Goal: Information Seeking & Learning: Learn about a topic

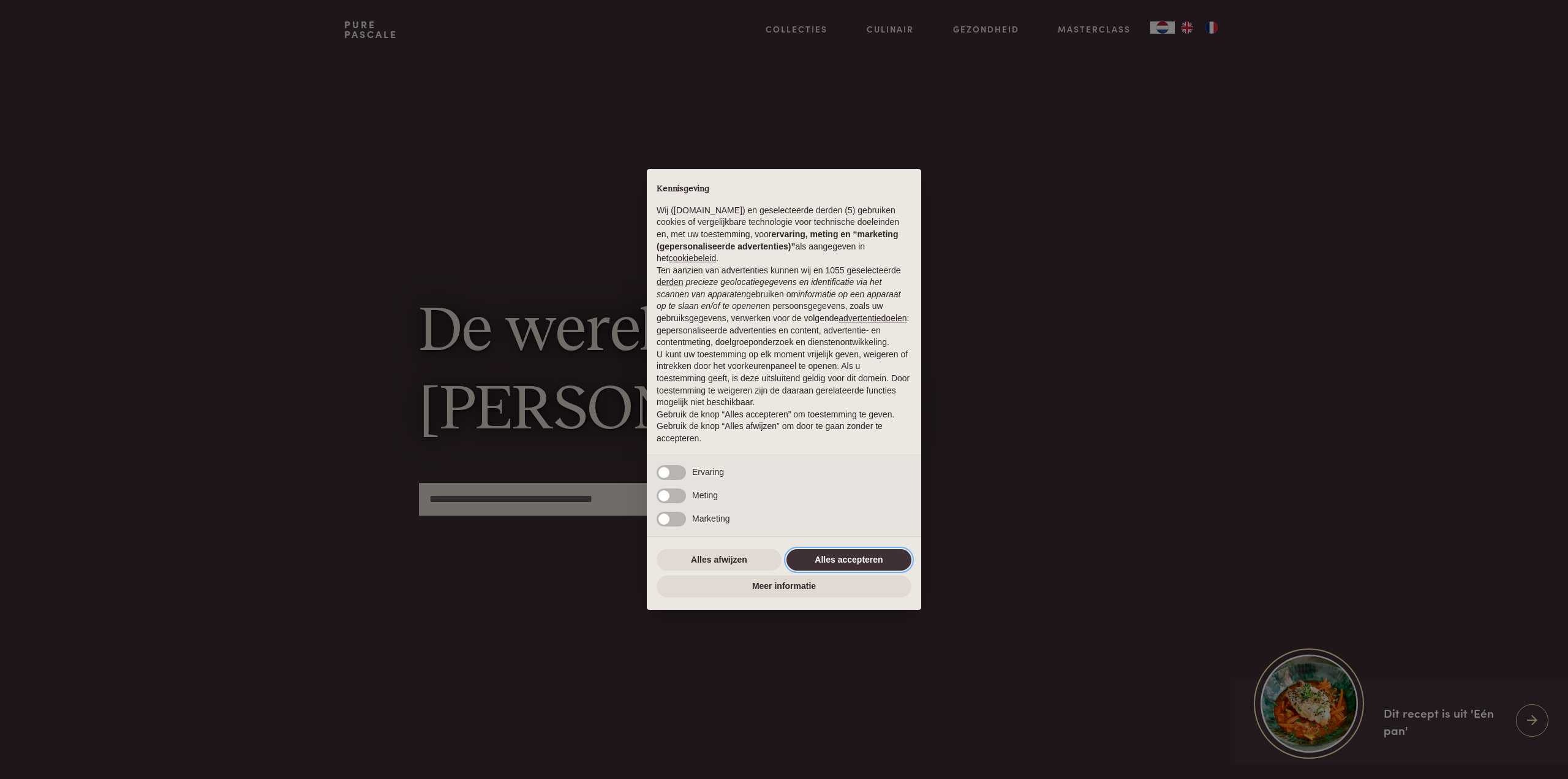
click at [860, 553] on button "Alles accepteren" at bounding box center [849, 560] width 125 height 22
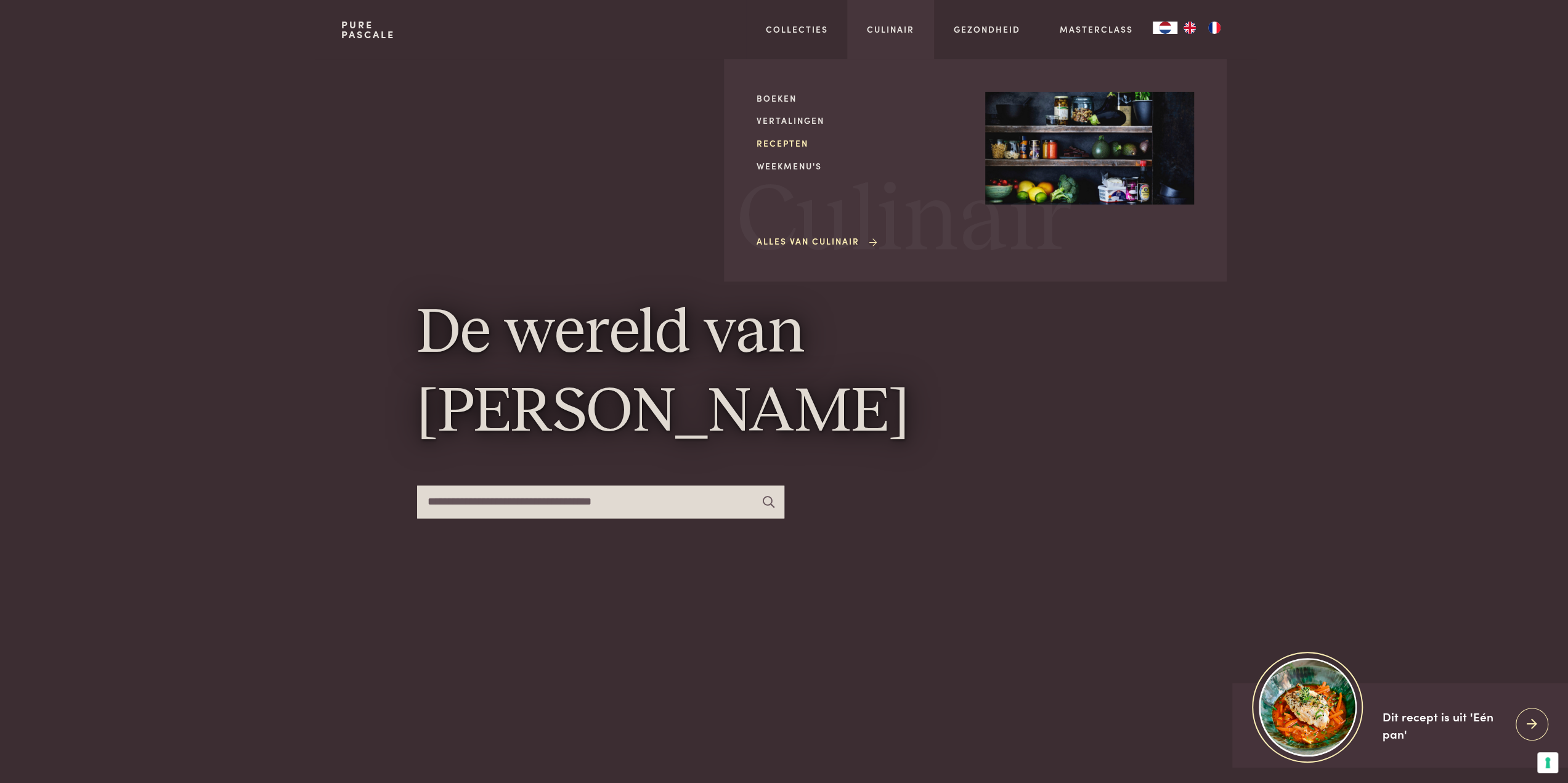
click at [773, 143] on link "Recepten" at bounding box center [861, 143] width 209 height 13
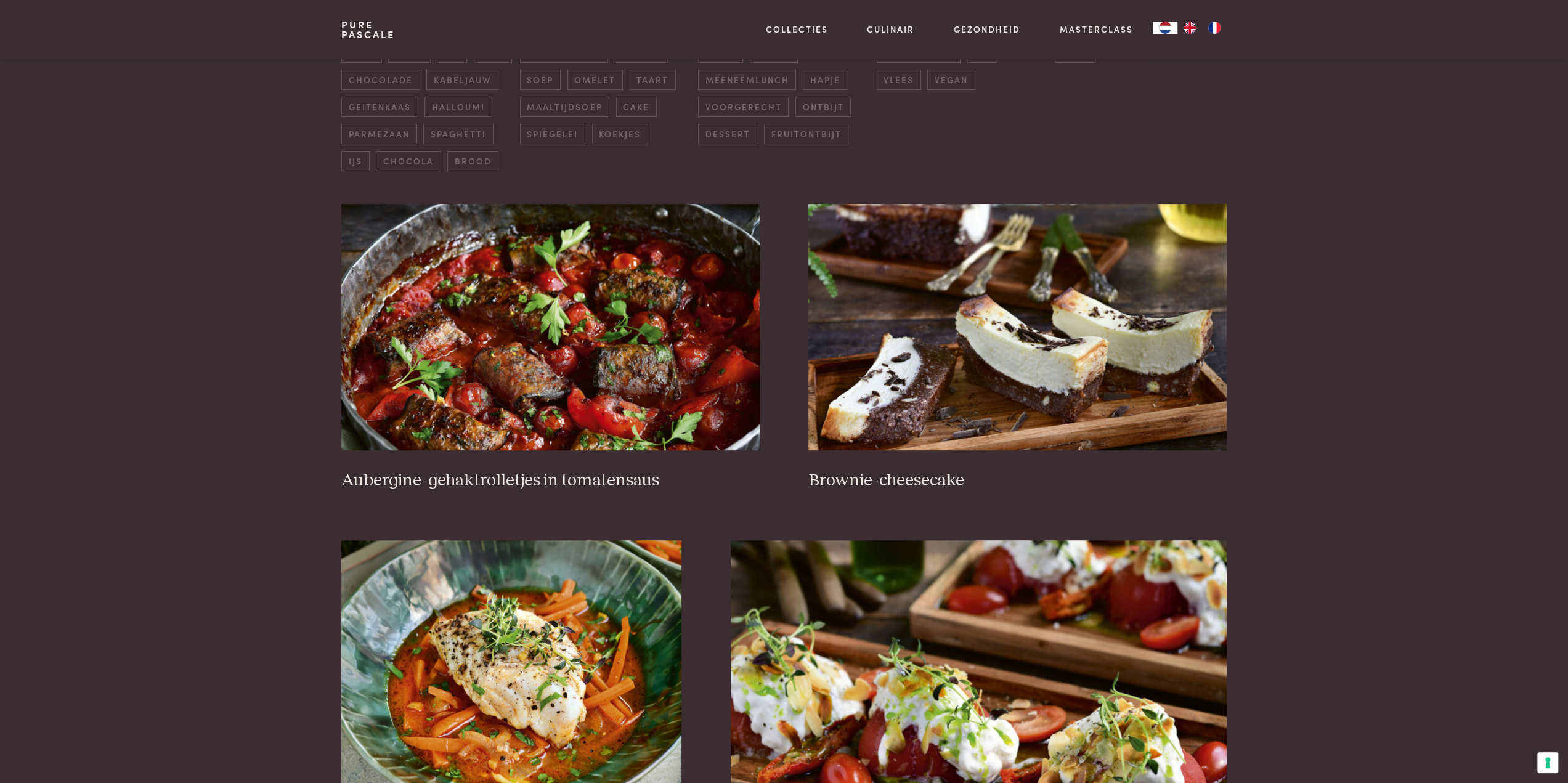
scroll to position [492, 0]
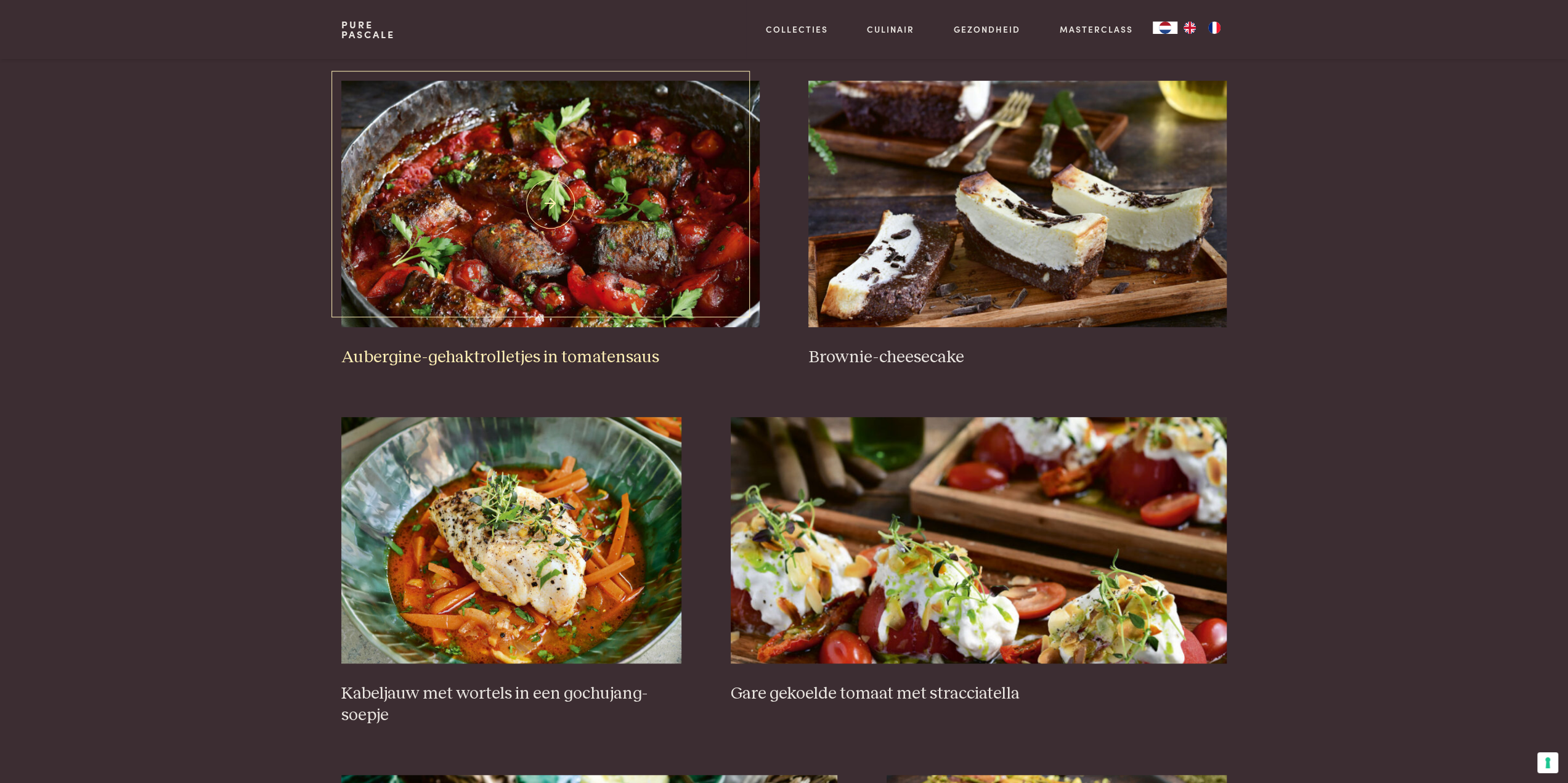
drag, startPoint x: 576, startPoint y: 351, endPoint x: 581, endPoint y: 355, distance: 6.4
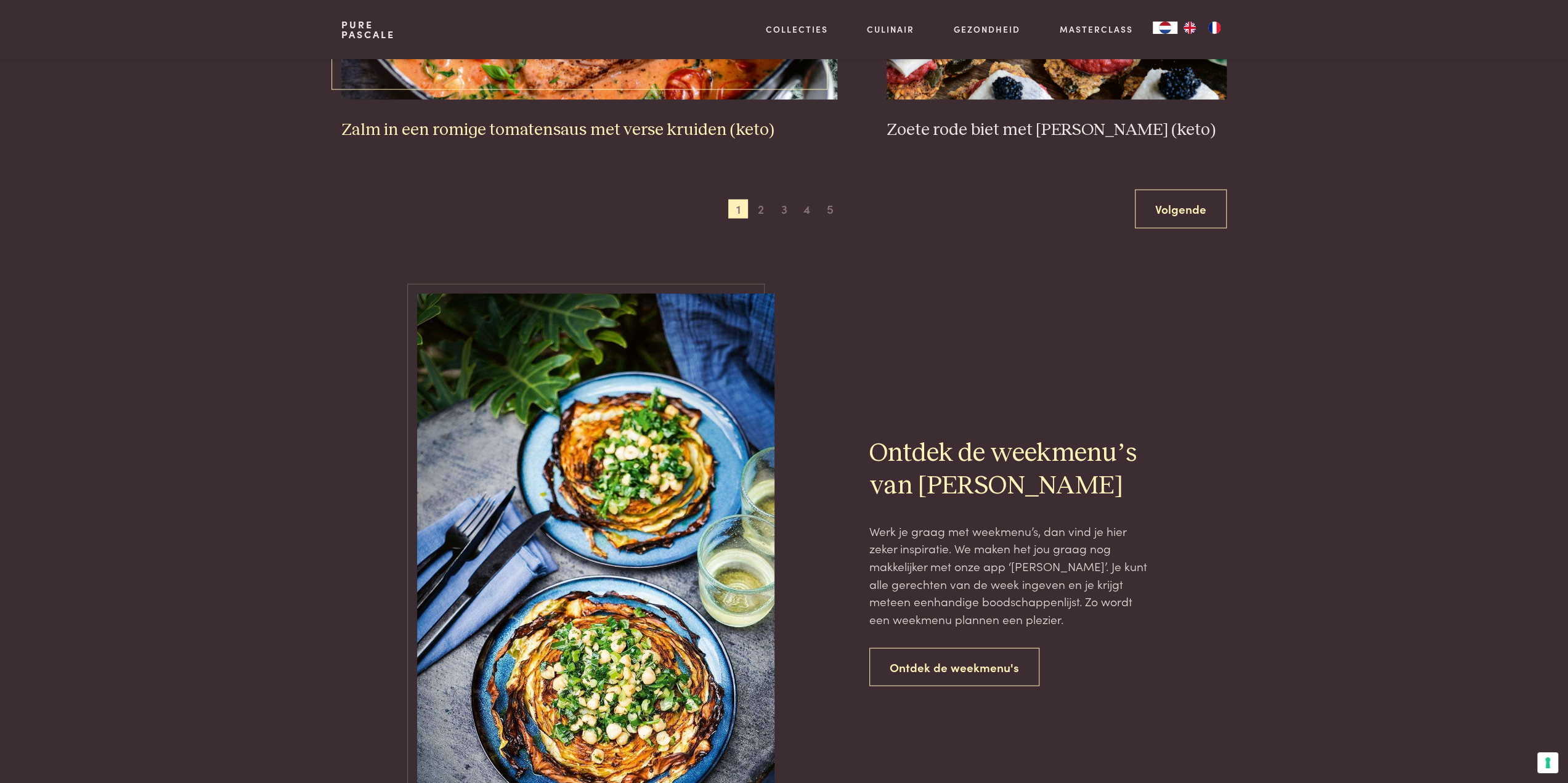
scroll to position [2525, 0]
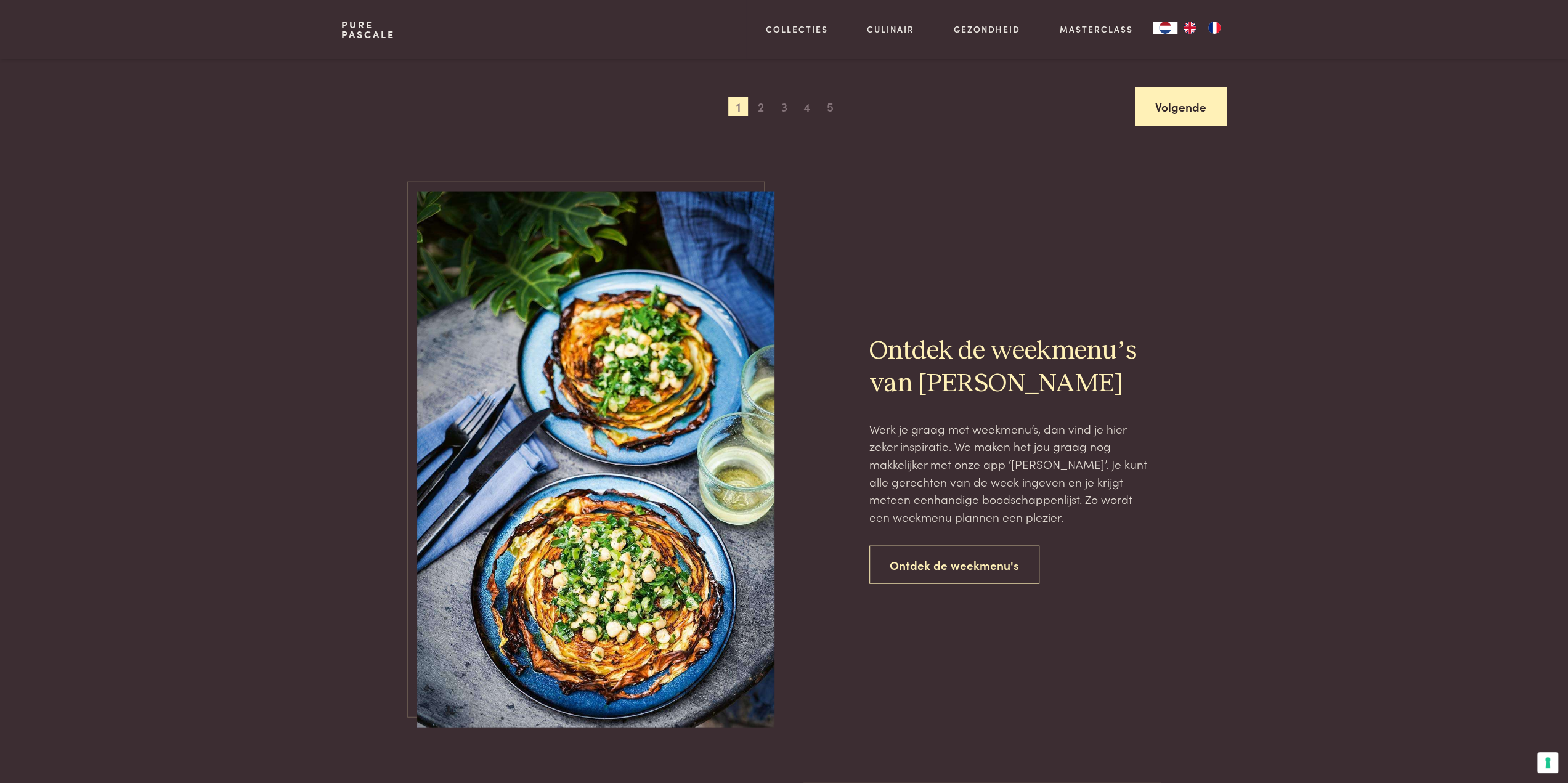
click at [1180, 107] on link "Volgende" at bounding box center [1180, 106] width 92 height 38
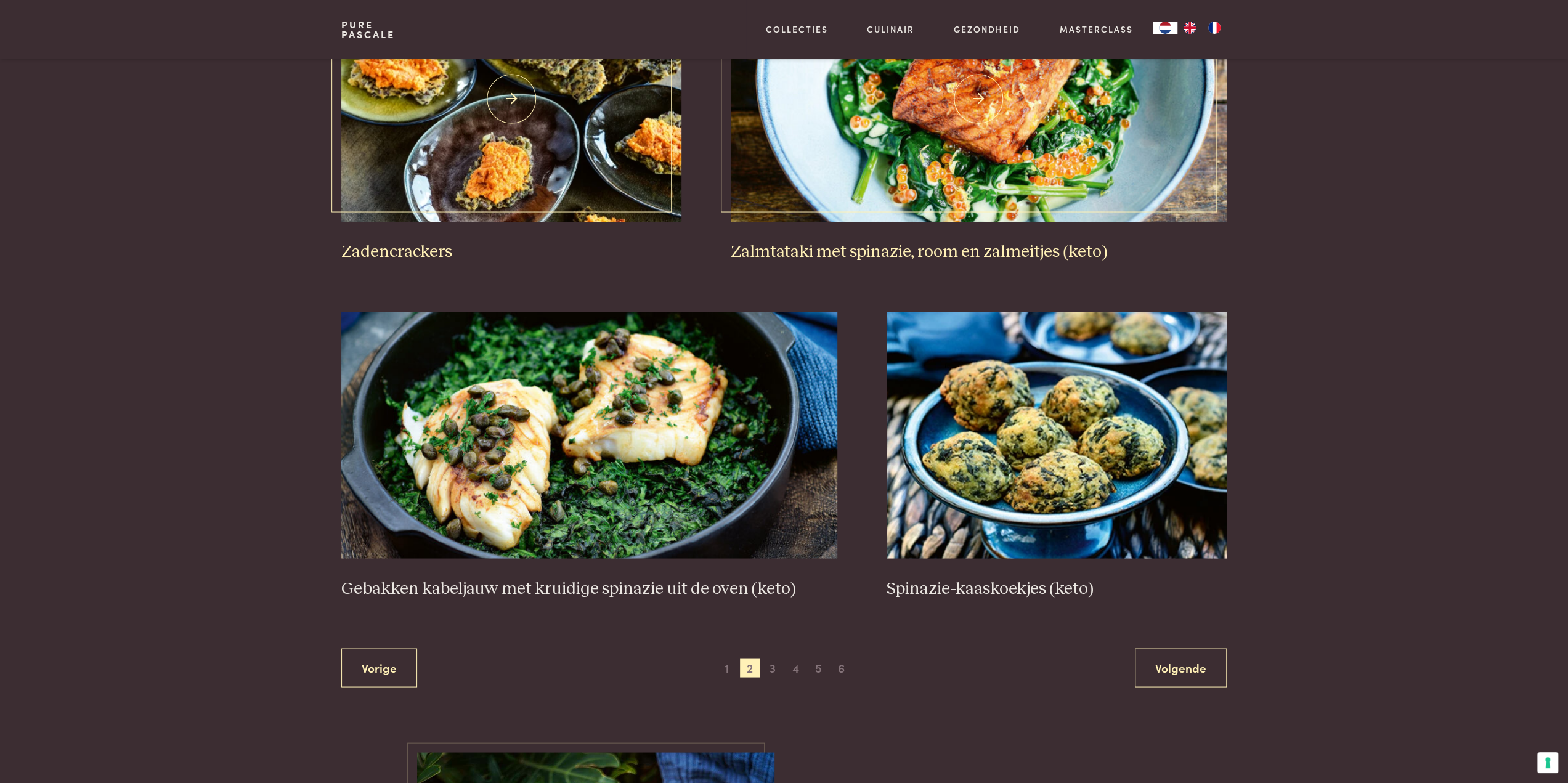
scroll to position [2069, 0]
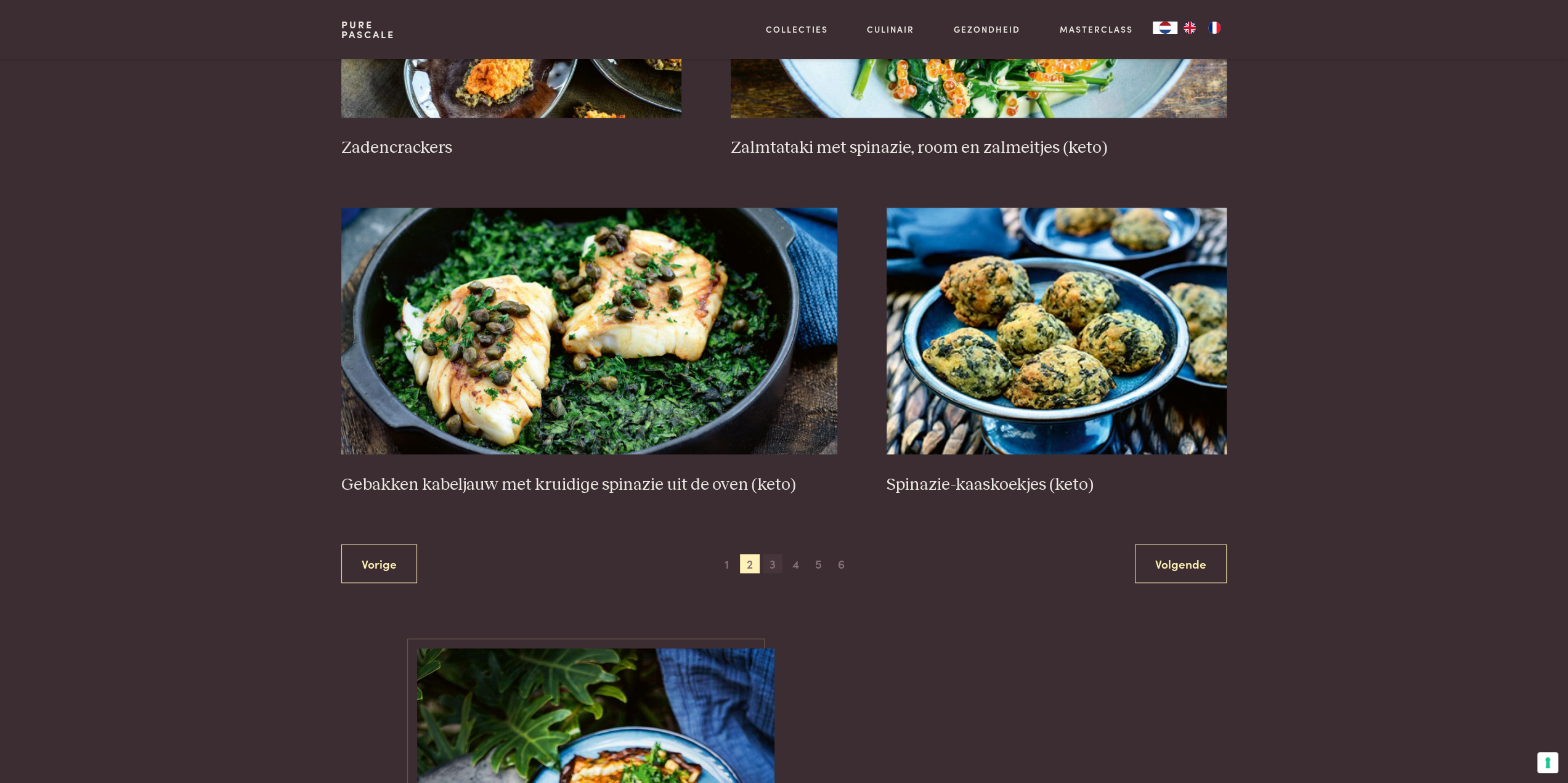
click at [779, 563] on span "3" at bounding box center [772, 564] width 20 height 20
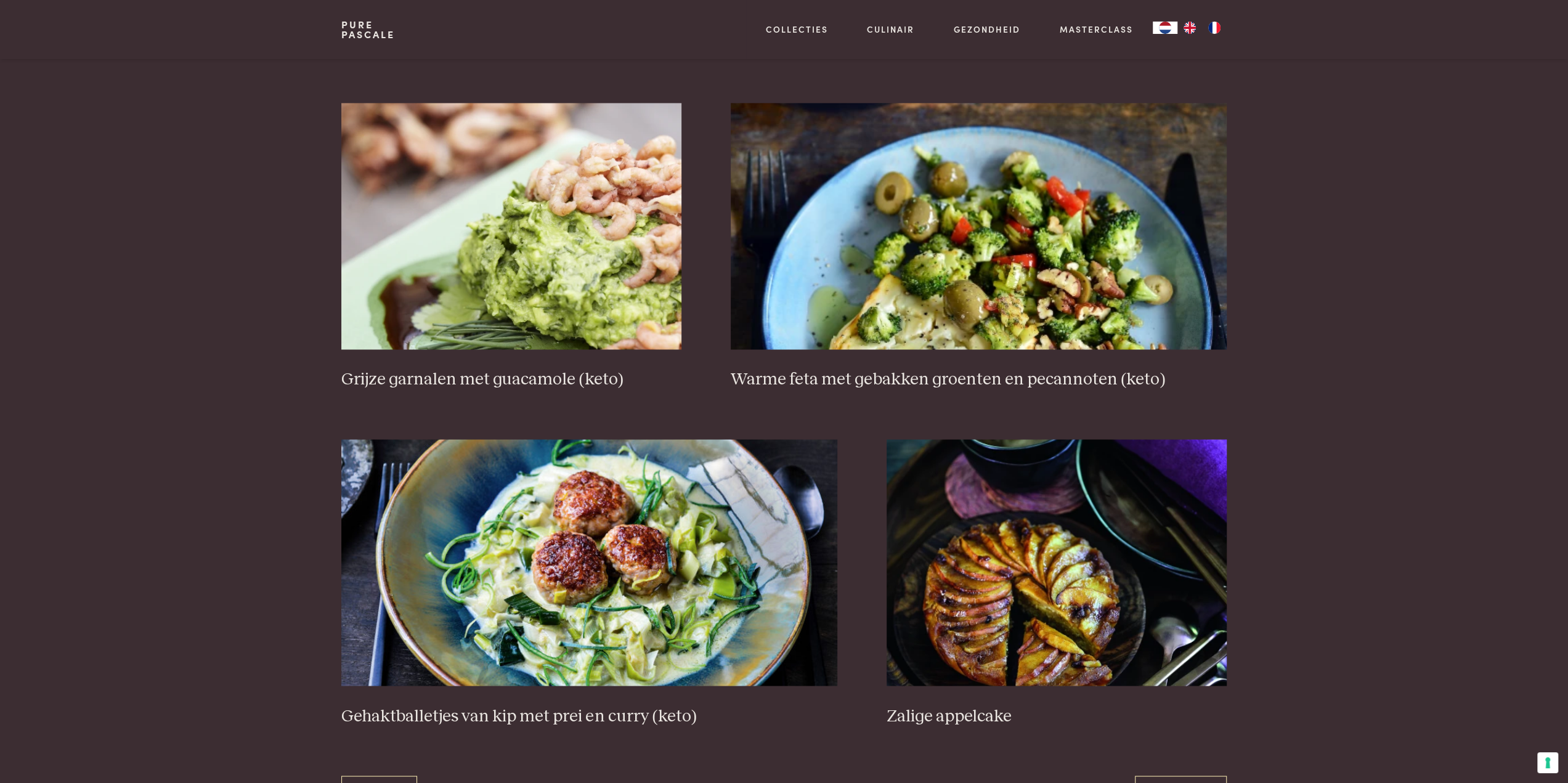
scroll to position [2007, 0]
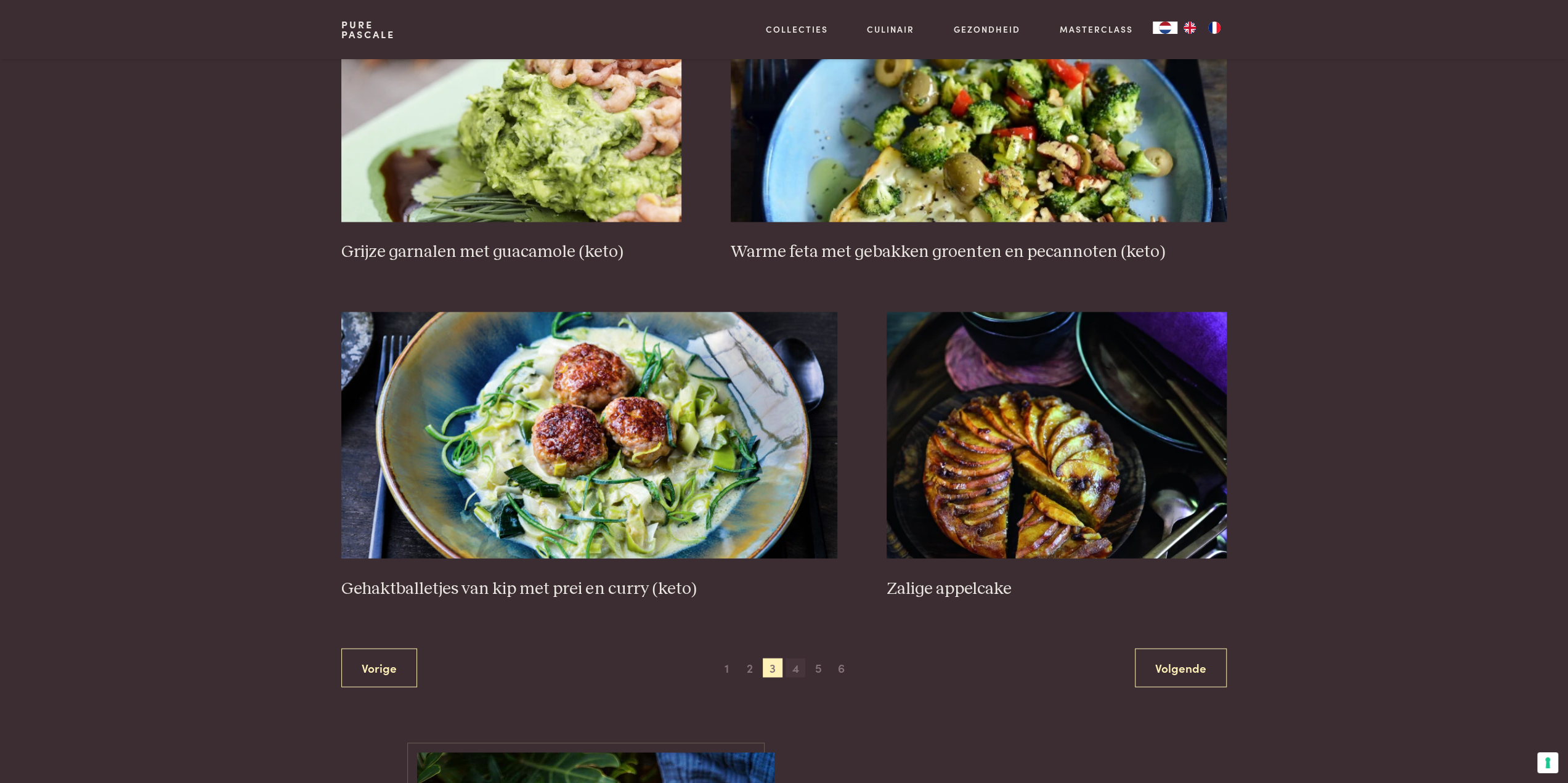
click at [792, 665] on span "4" at bounding box center [795, 668] width 20 height 20
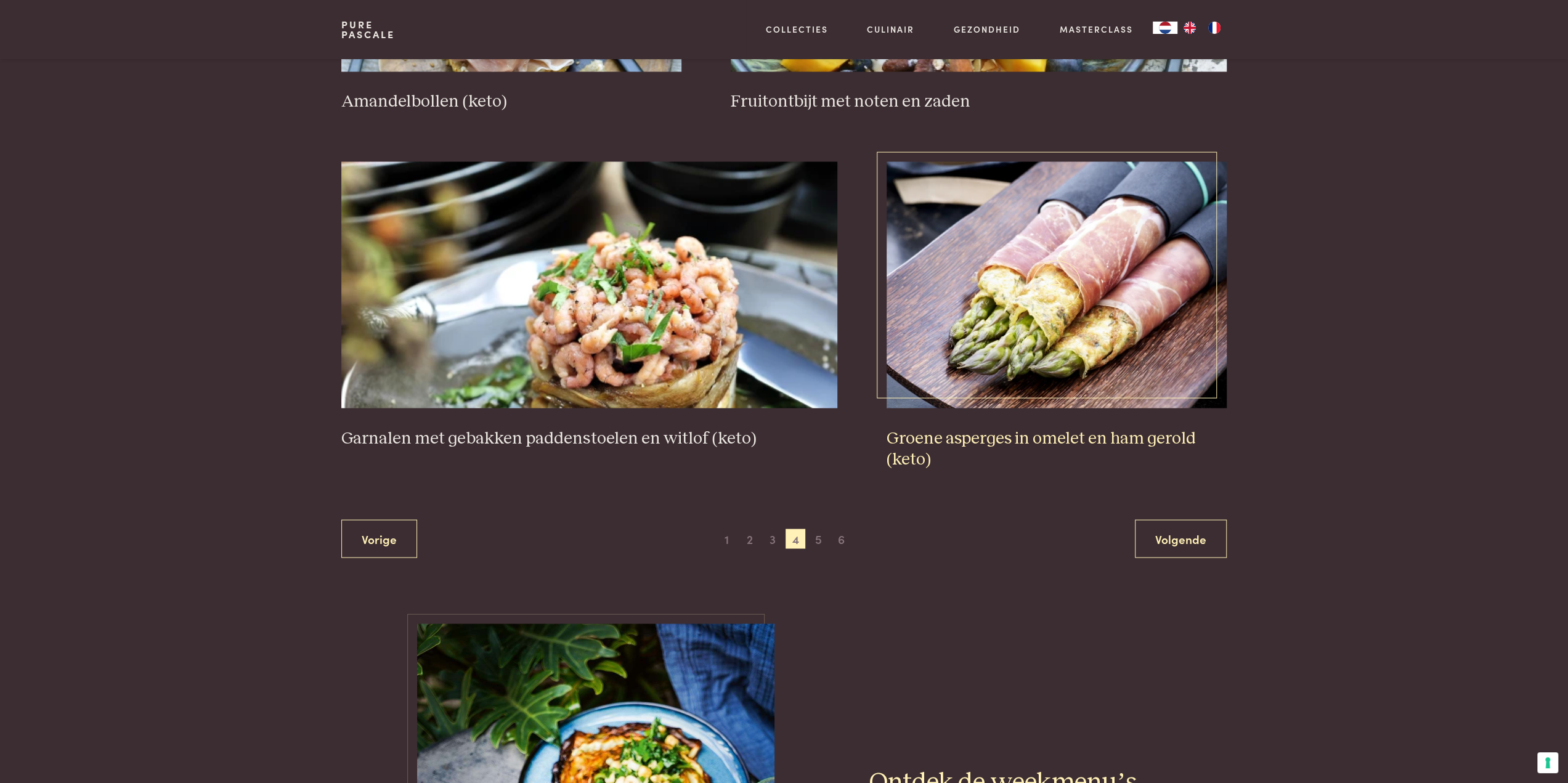
scroll to position [2192, 0]
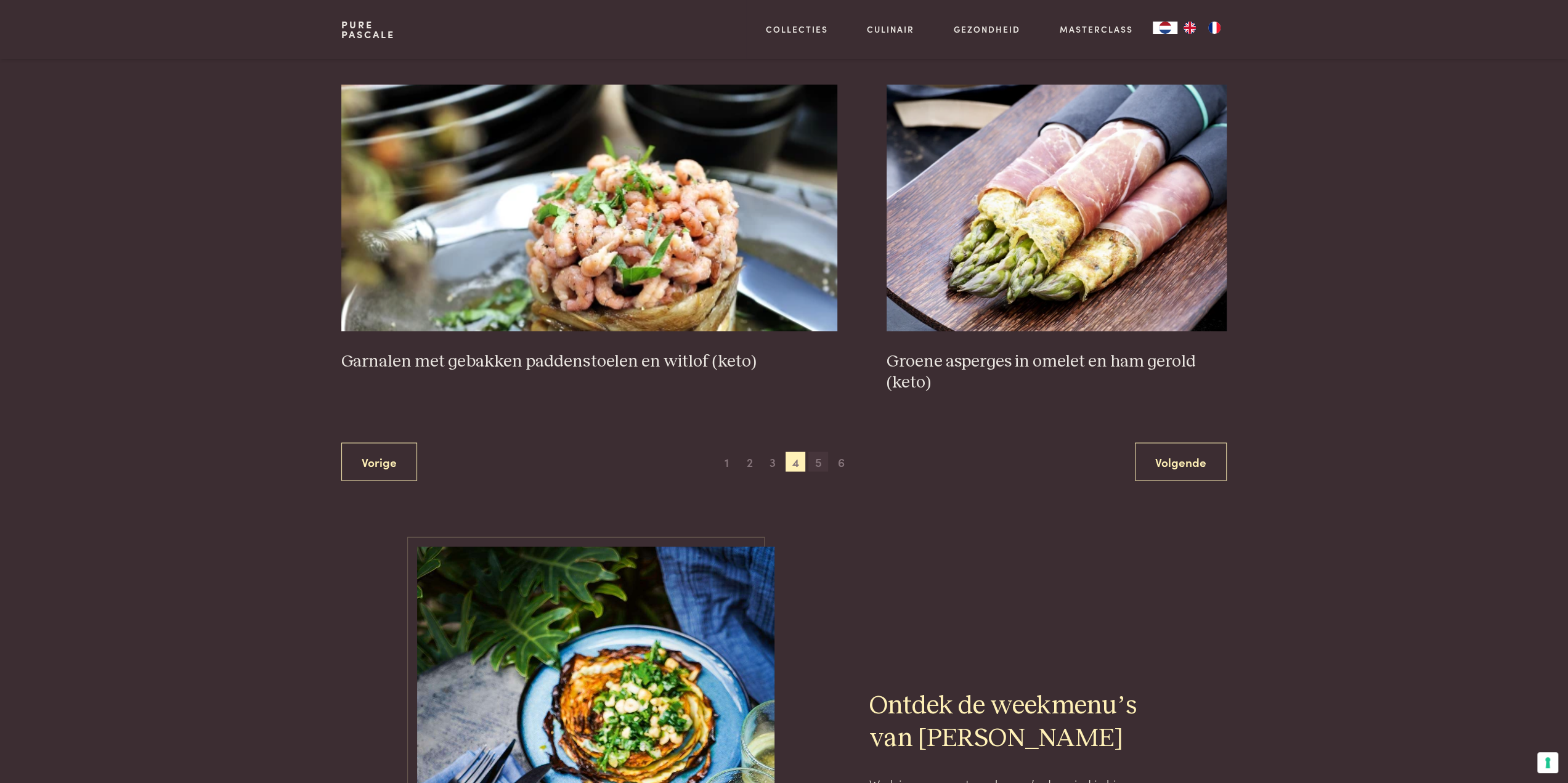
click at [824, 461] on span "5" at bounding box center [818, 461] width 20 height 20
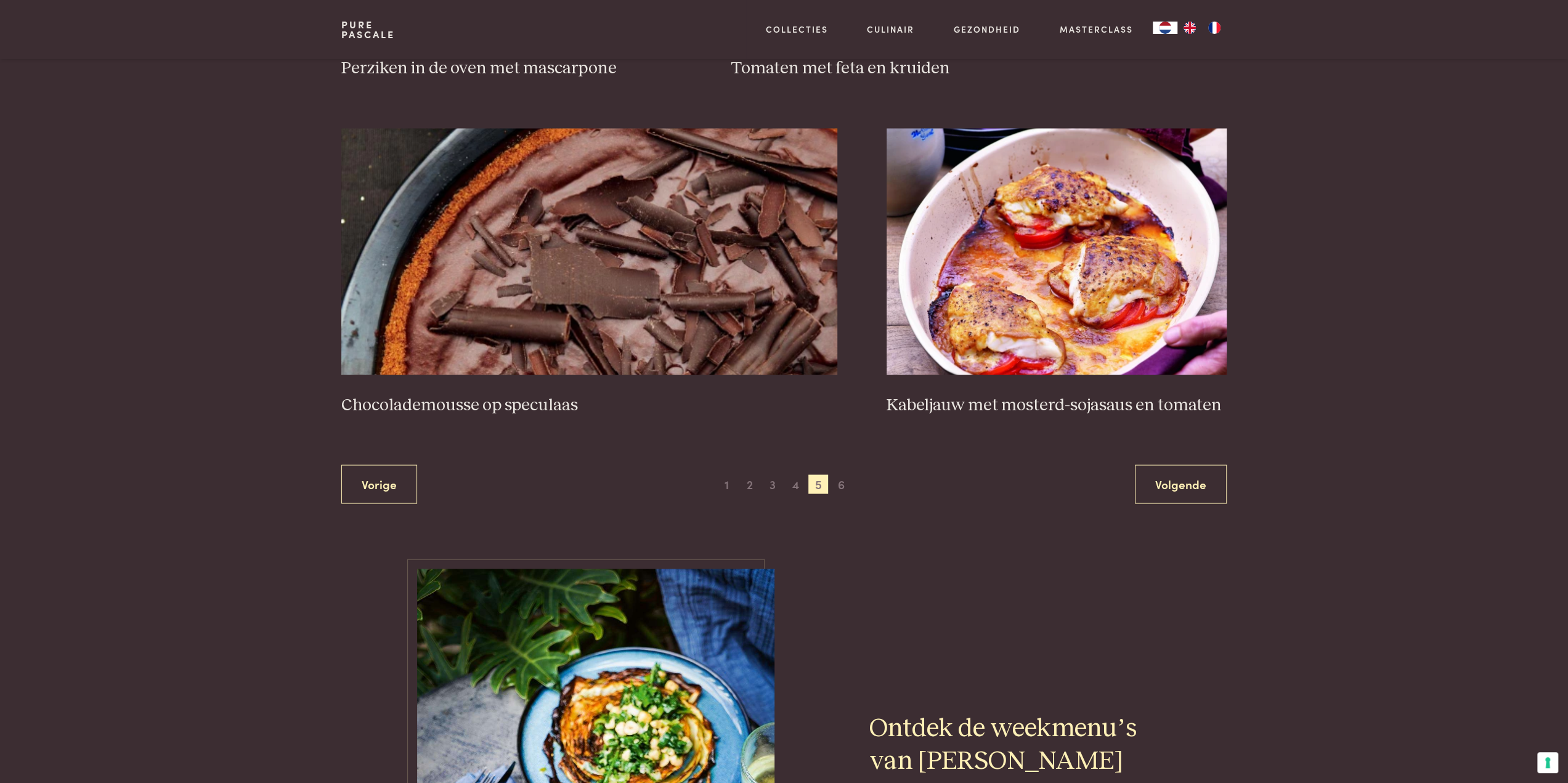
scroll to position [2192, 0]
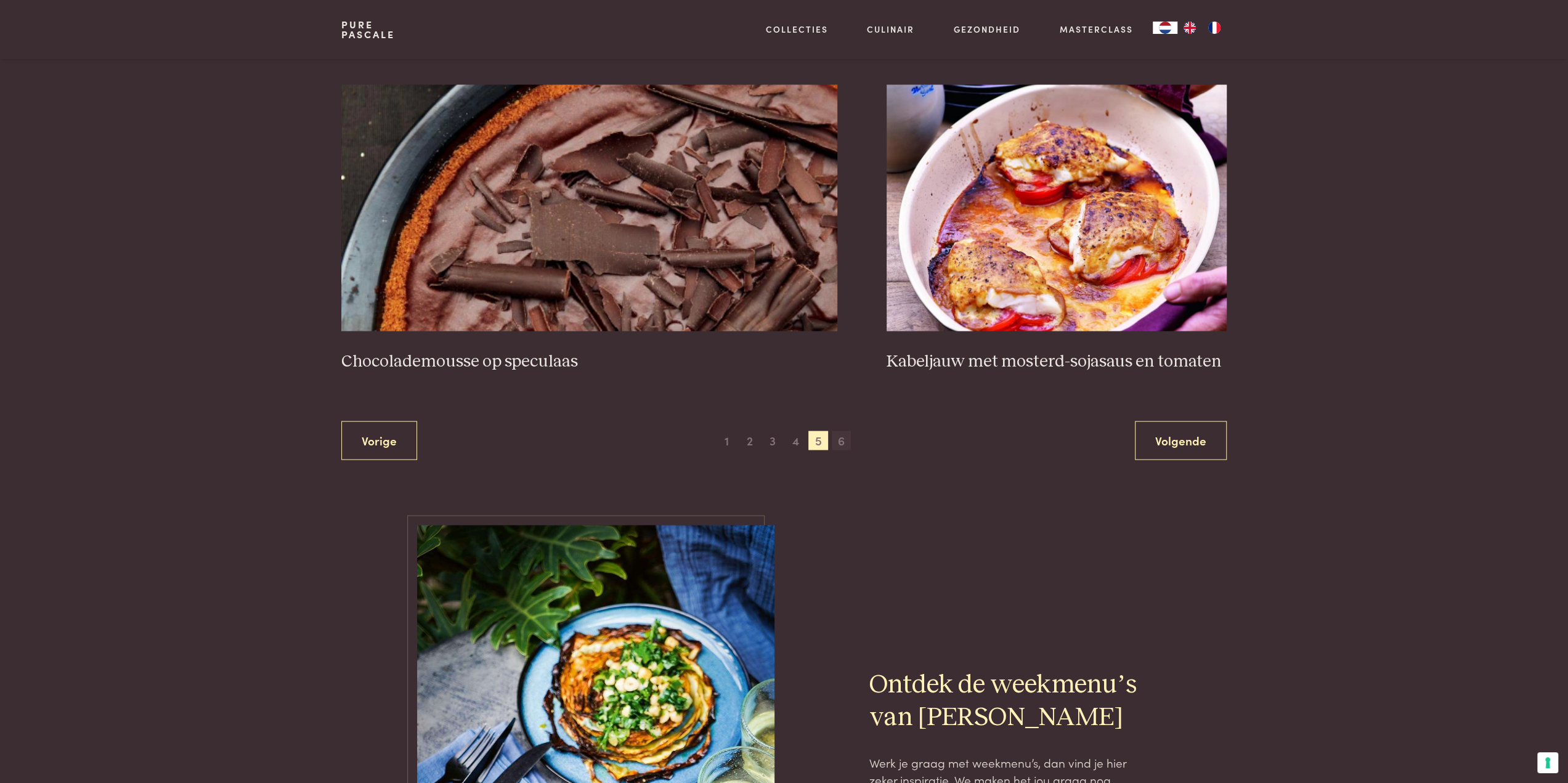
click at [838, 438] on span "6" at bounding box center [842, 440] width 20 height 20
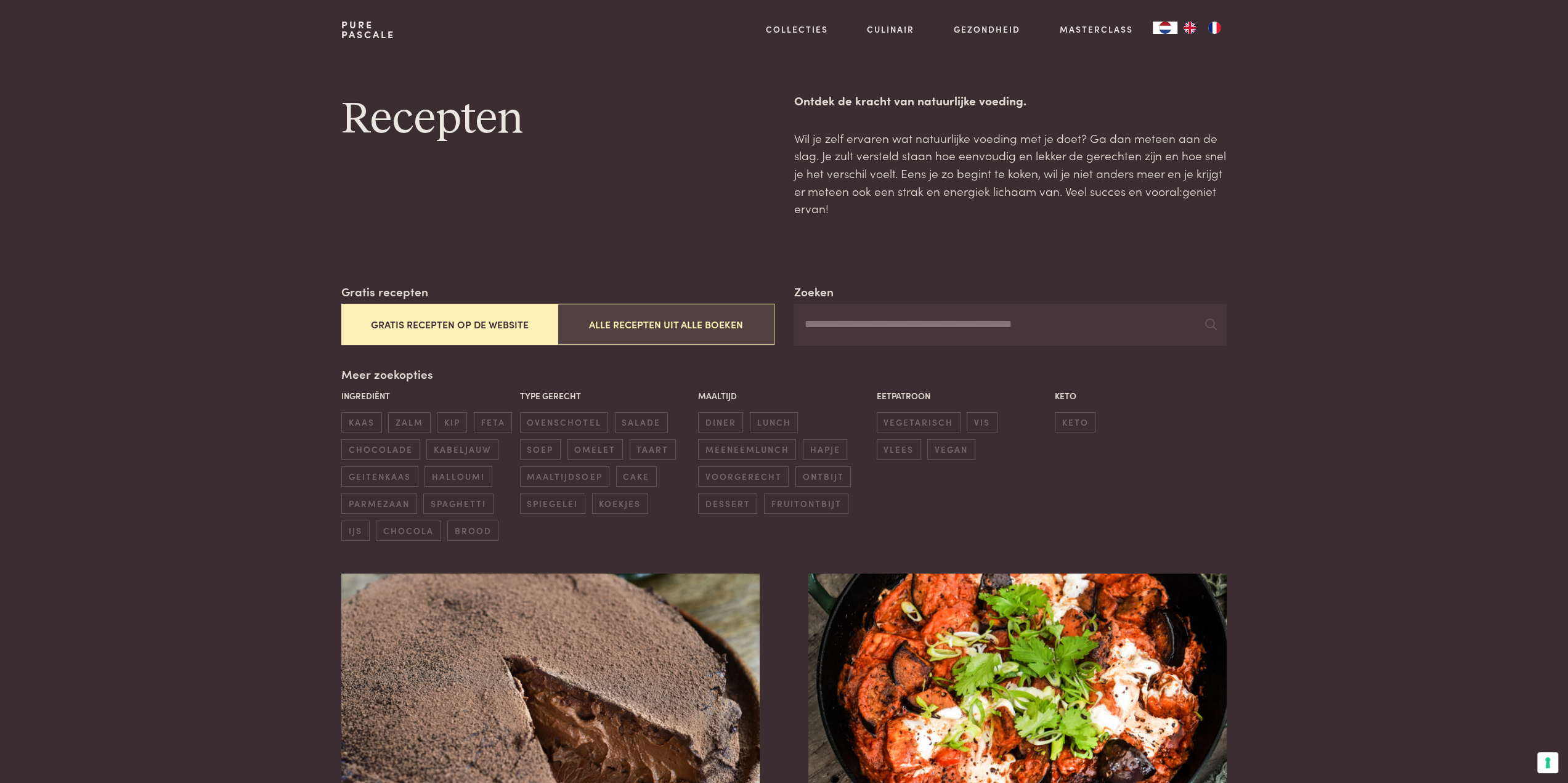
click at [673, 330] on button "Alle recepten uit alle boeken" at bounding box center [665, 324] width 216 height 42
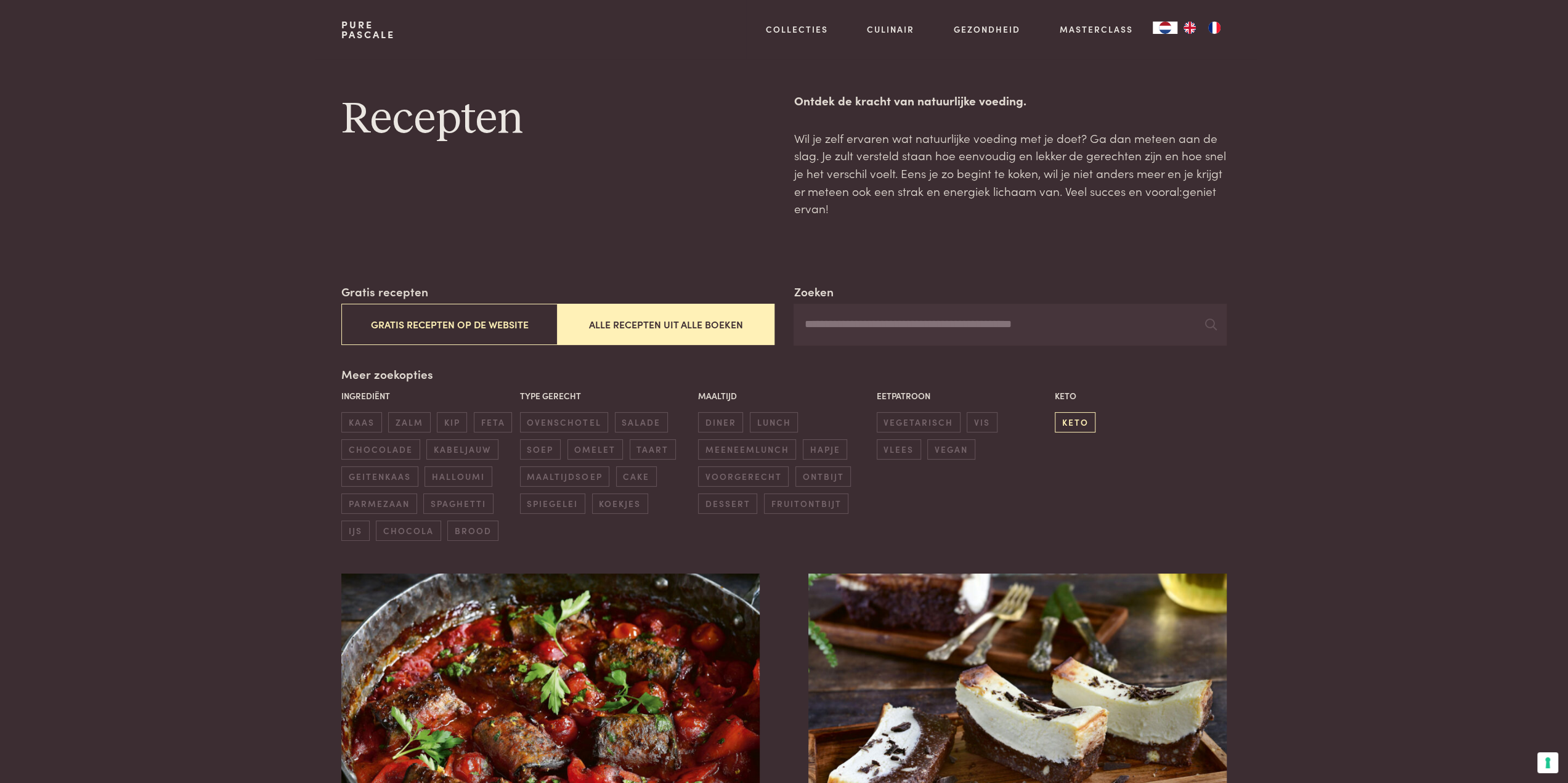
click at [1086, 421] on span "keto" at bounding box center [1075, 422] width 41 height 20
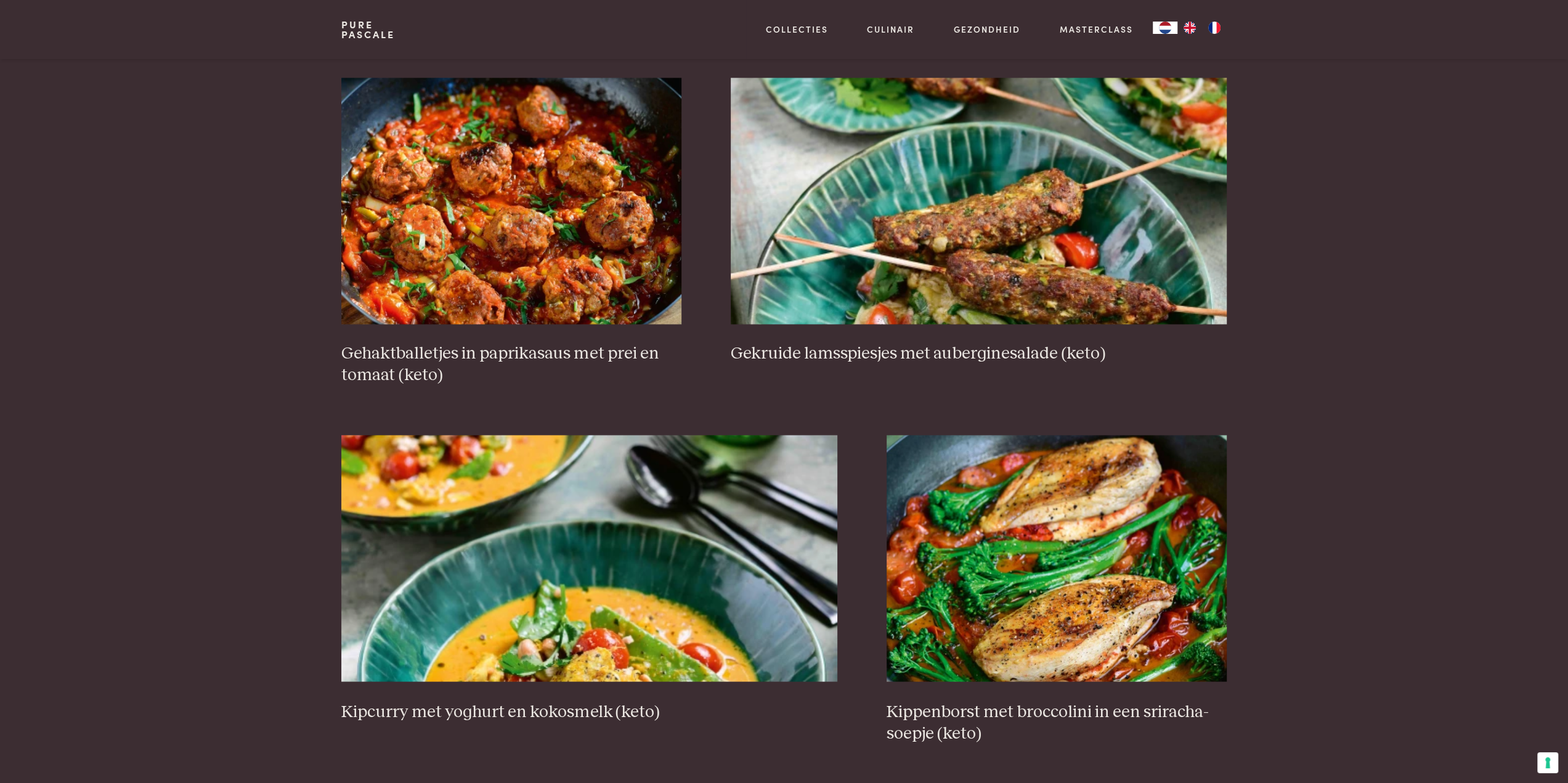
scroll to position [2069, 0]
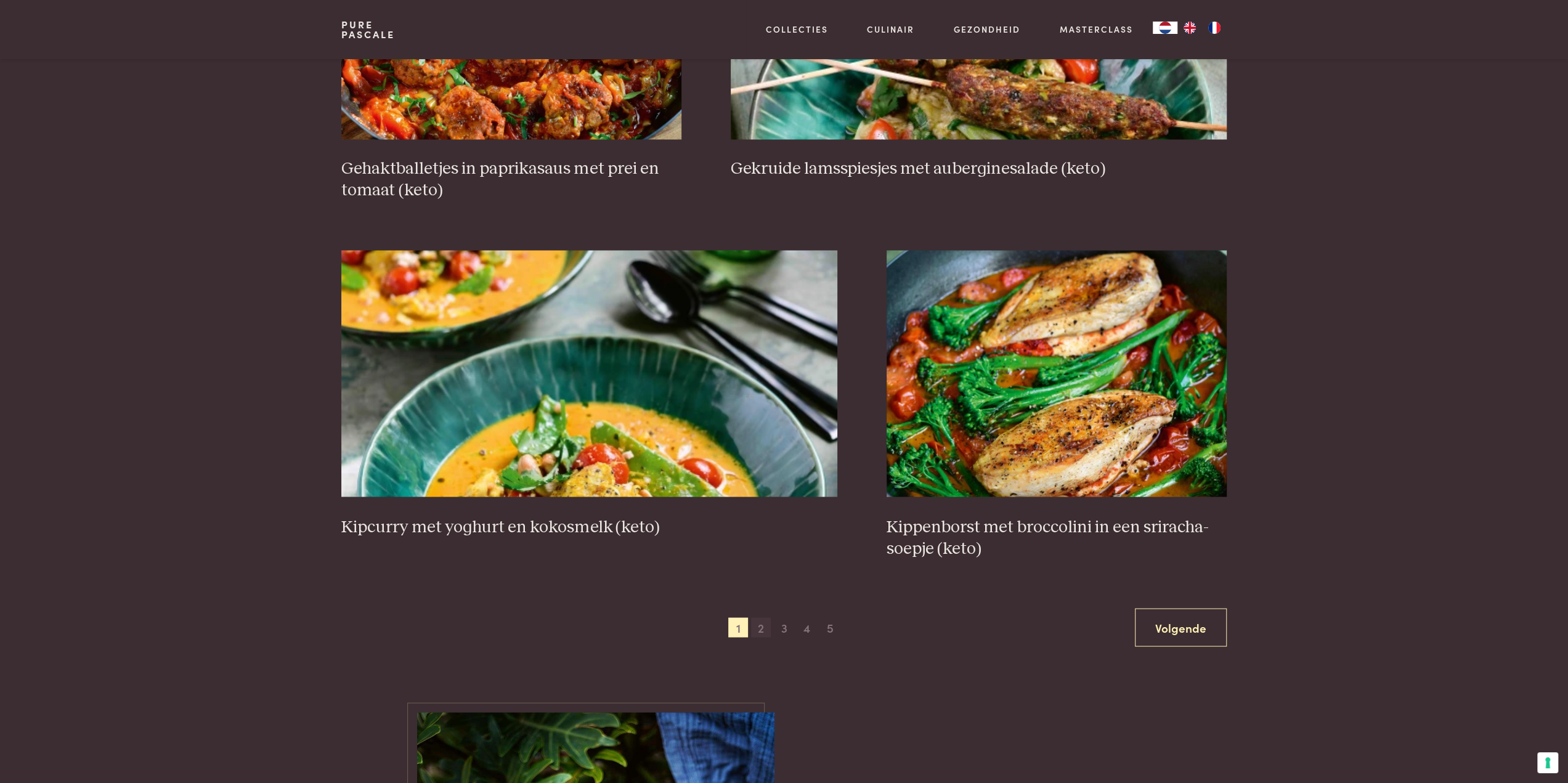
click at [766, 617] on span "2" at bounding box center [761, 627] width 20 height 20
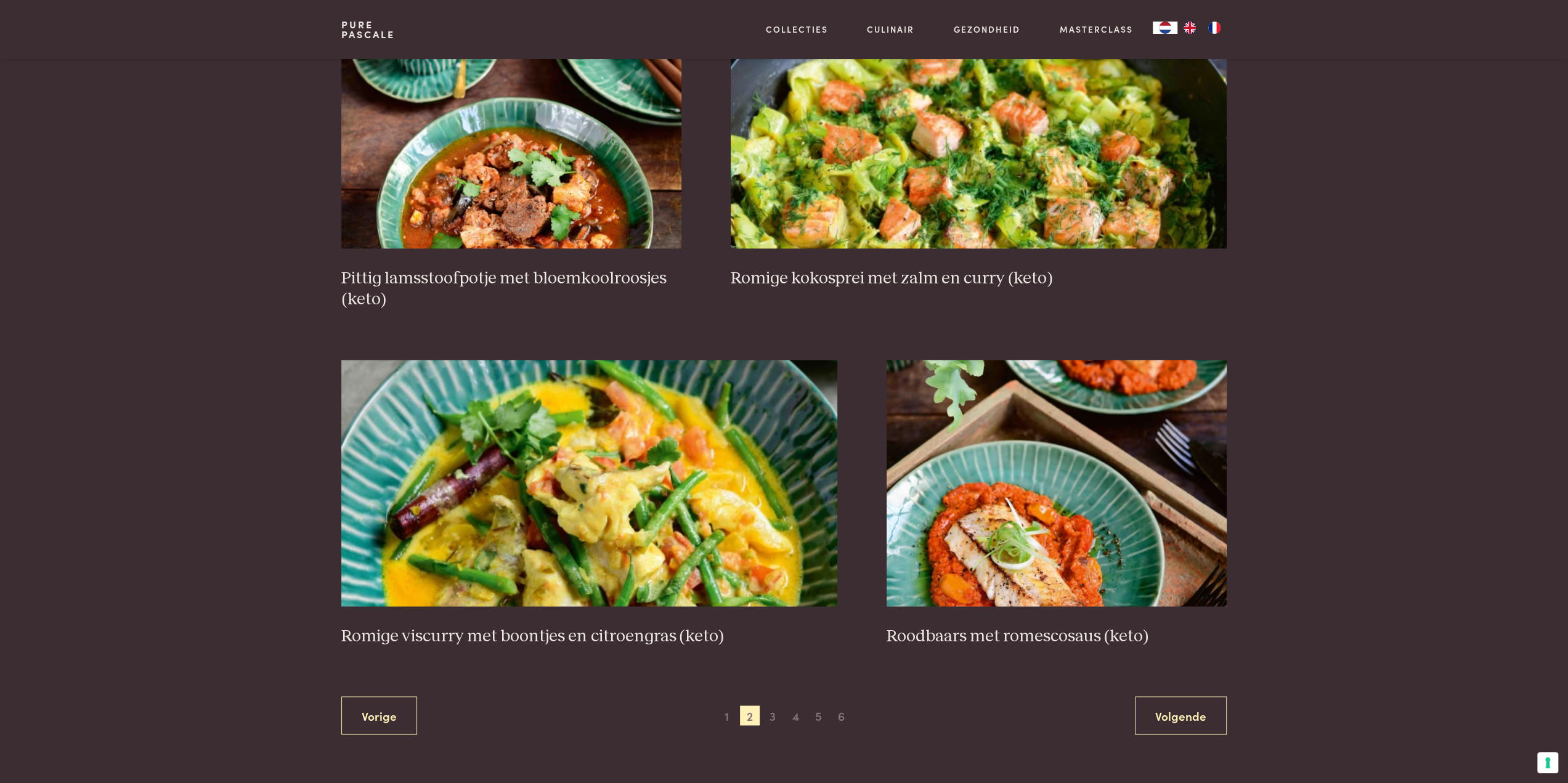
scroll to position [2007, 0]
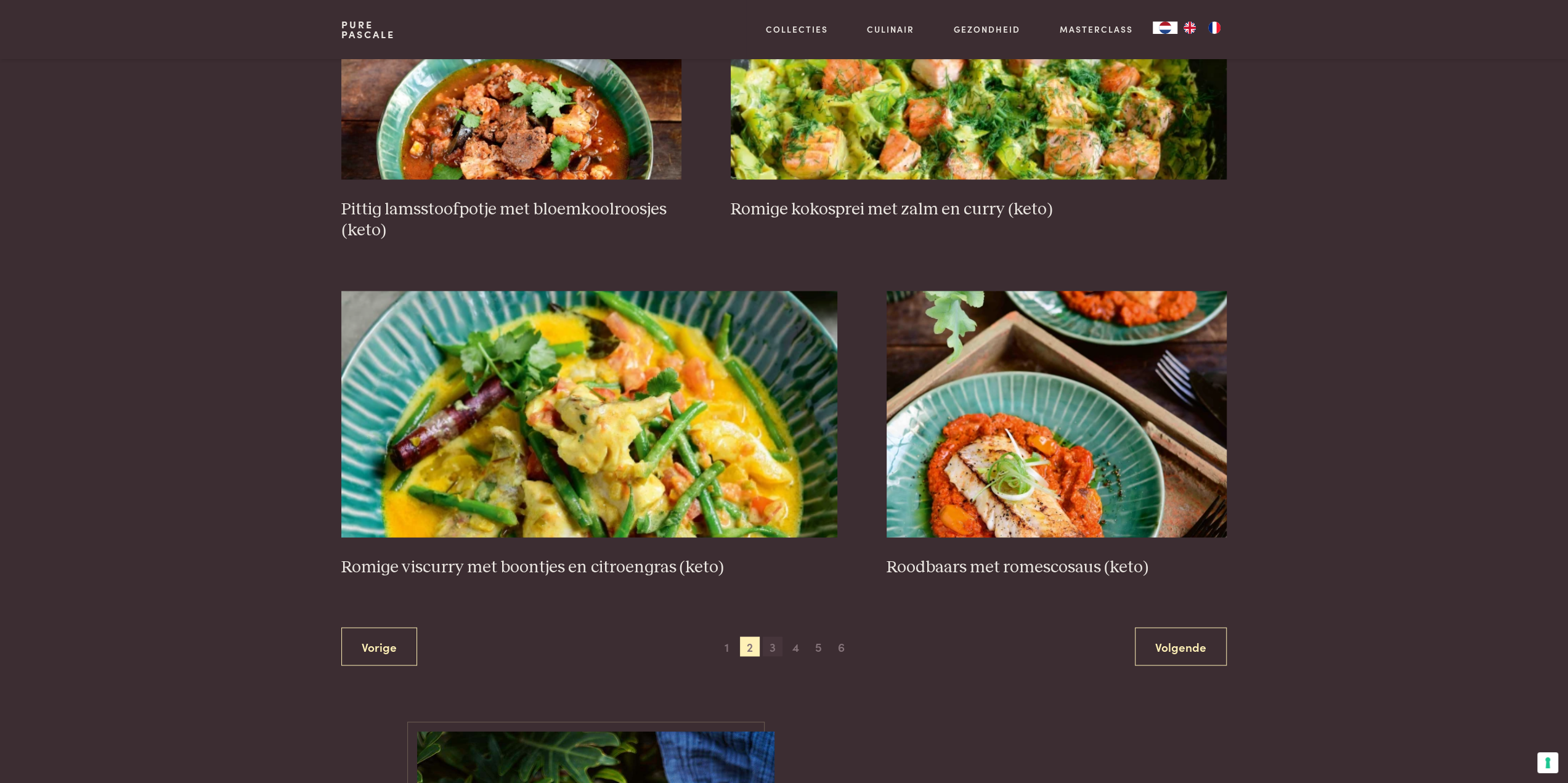
click at [772, 643] on span "3" at bounding box center [772, 646] width 20 height 20
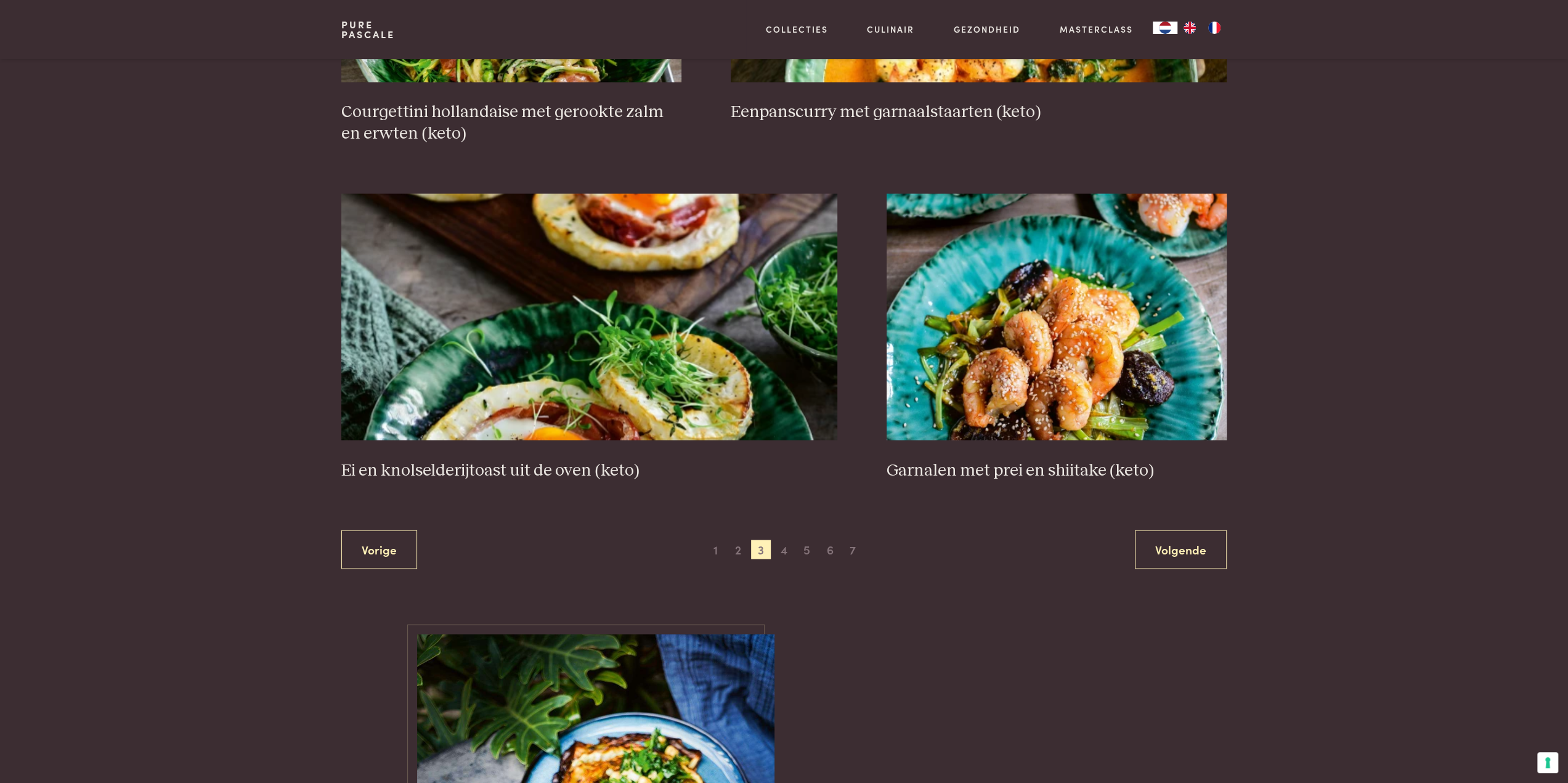
scroll to position [2254, 0]
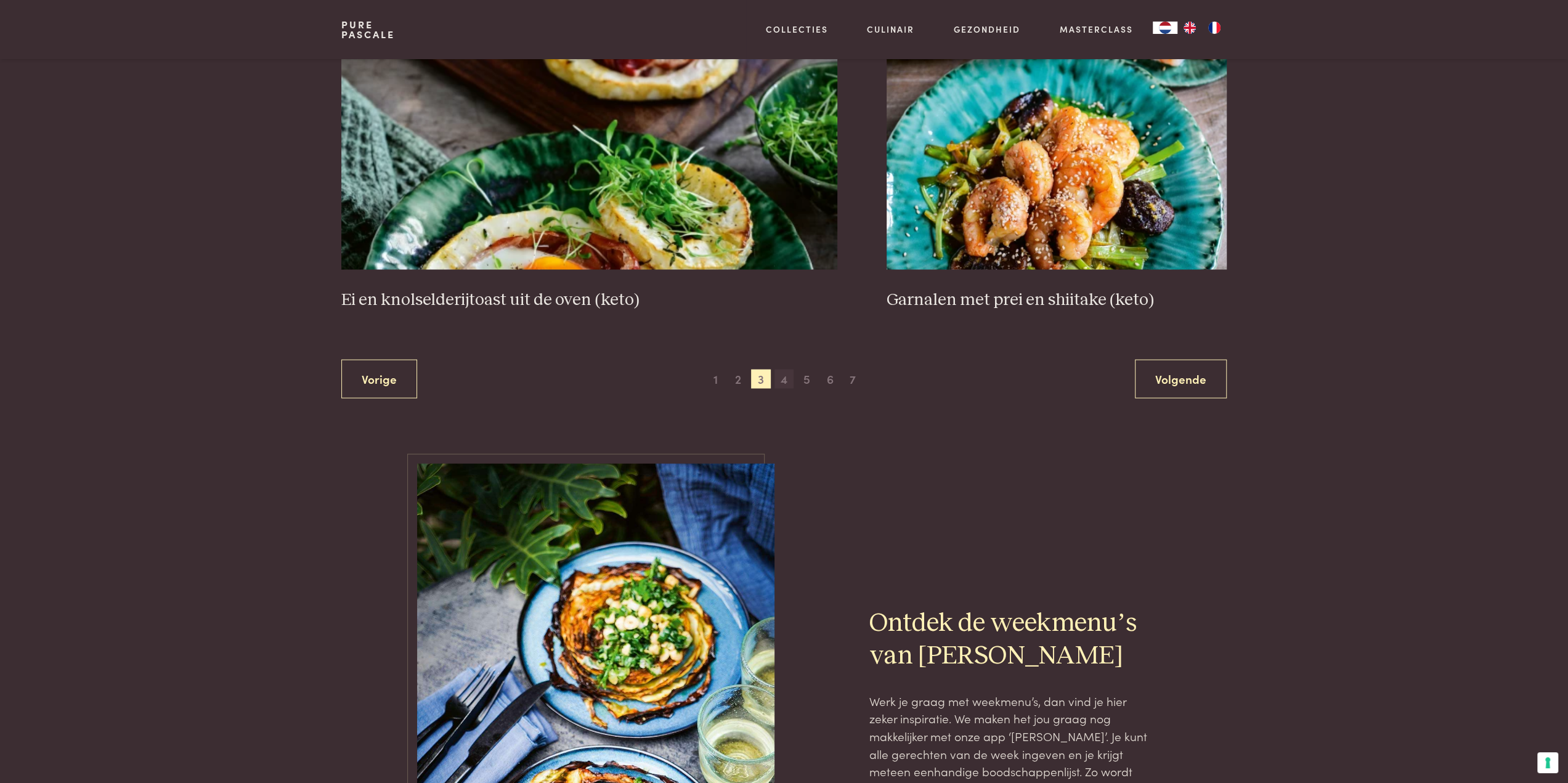
click at [788, 379] on span "4" at bounding box center [784, 379] width 20 height 20
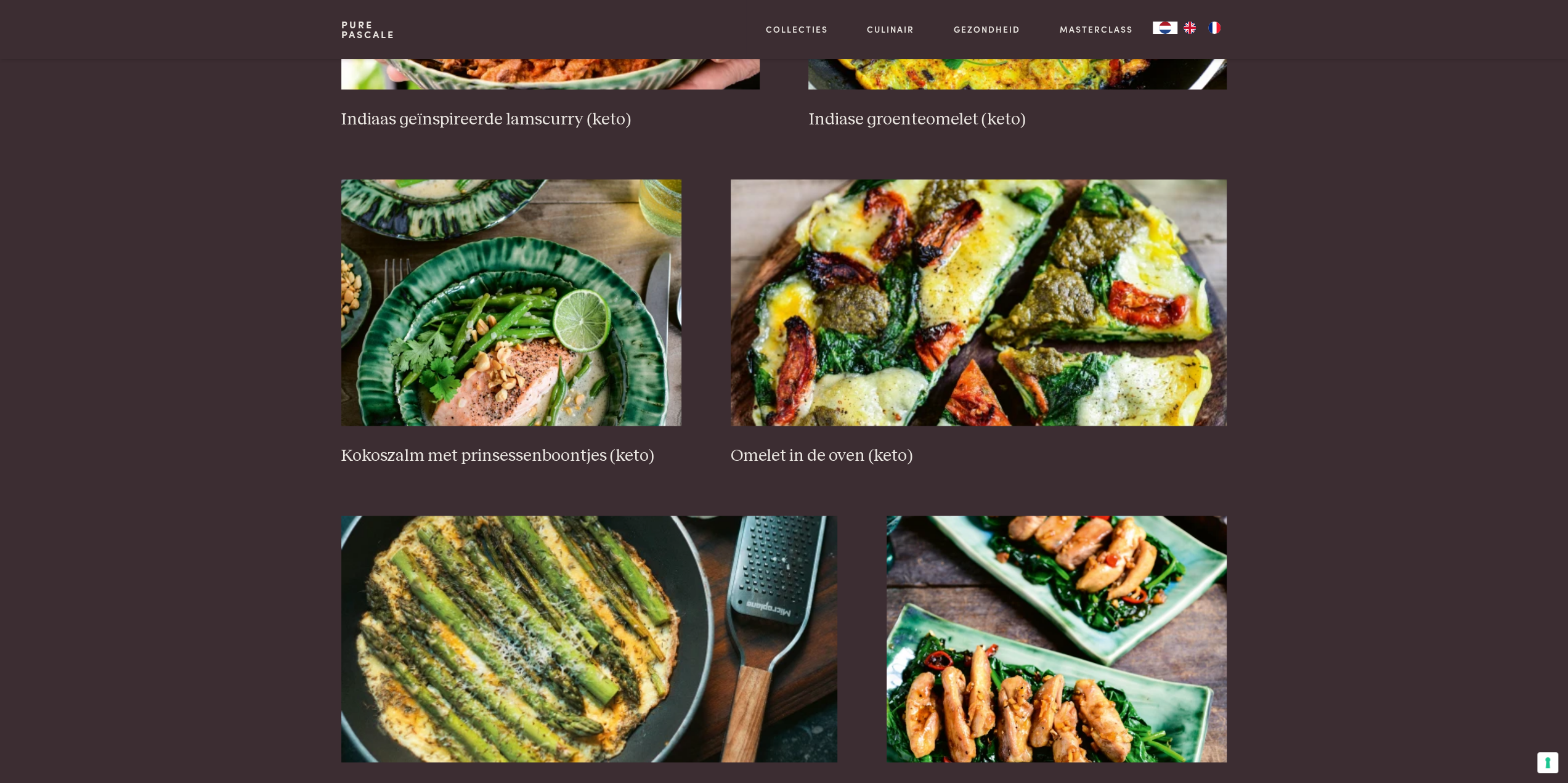
scroll to position [2007, 0]
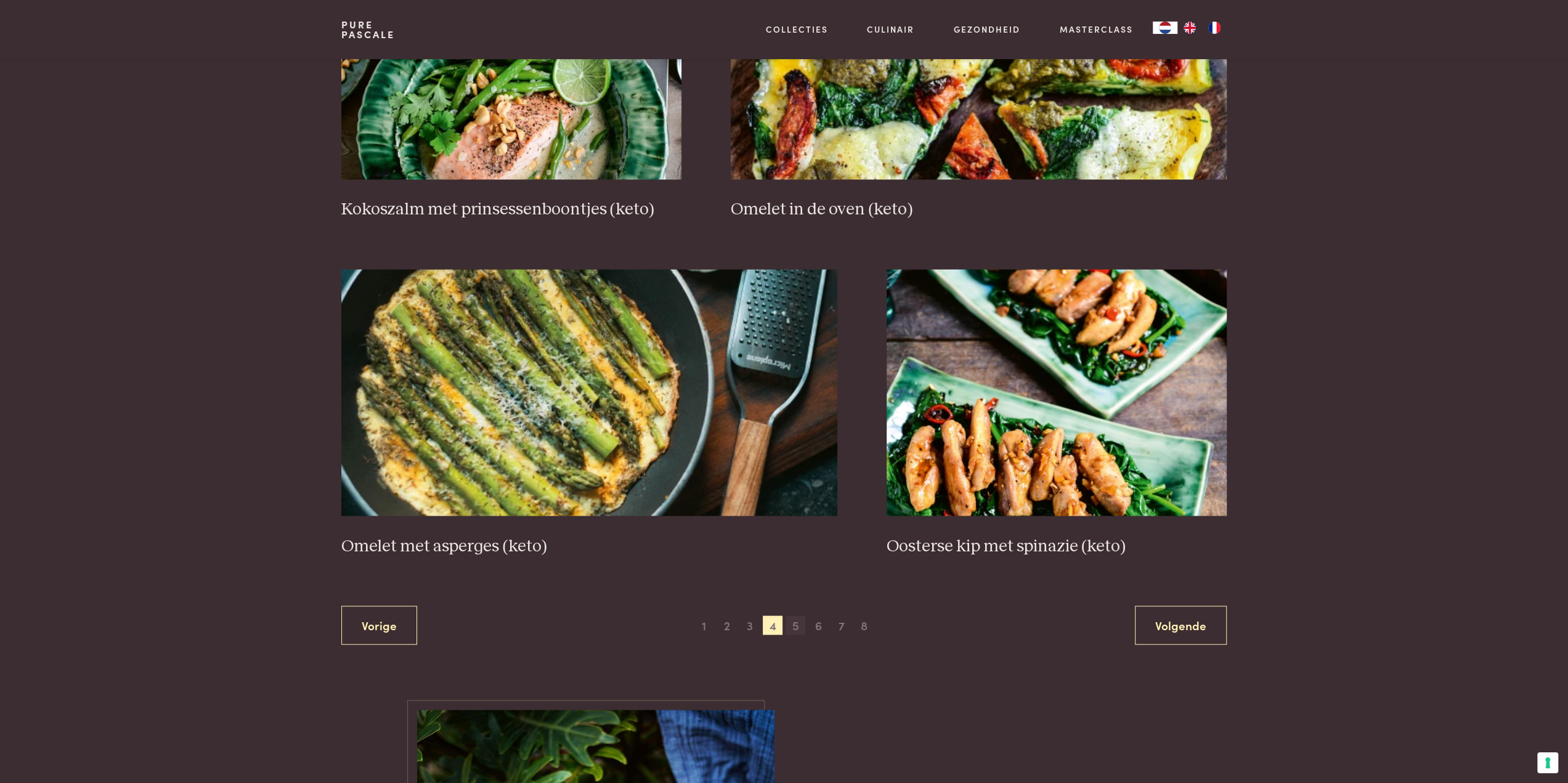
click at [800, 623] on span "5" at bounding box center [795, 625] width 20 height 20
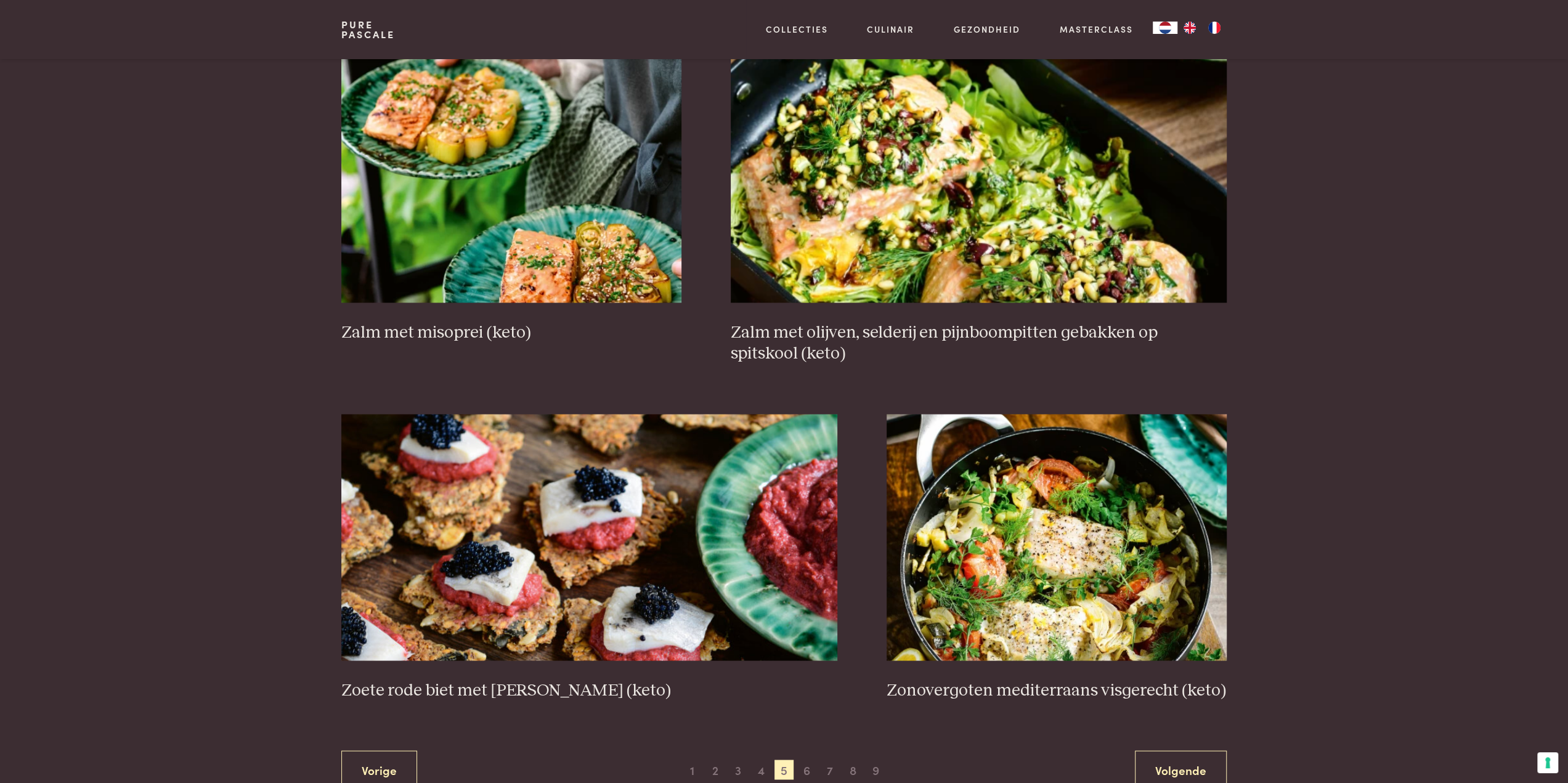
scroll to position [2069, 0]
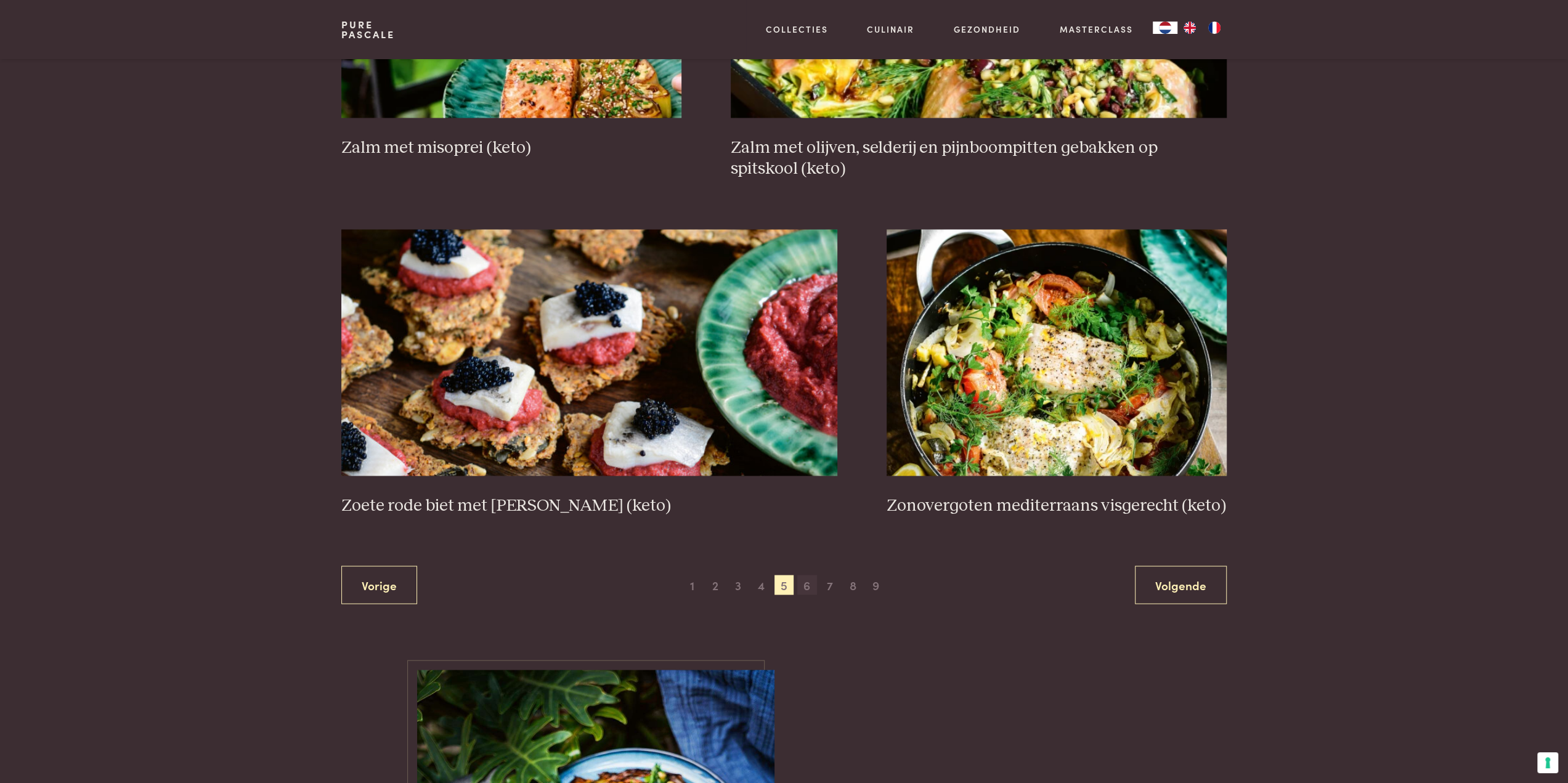
click at [810, 580] on span "6" at bounding box center [807, 584] width 20 height 20
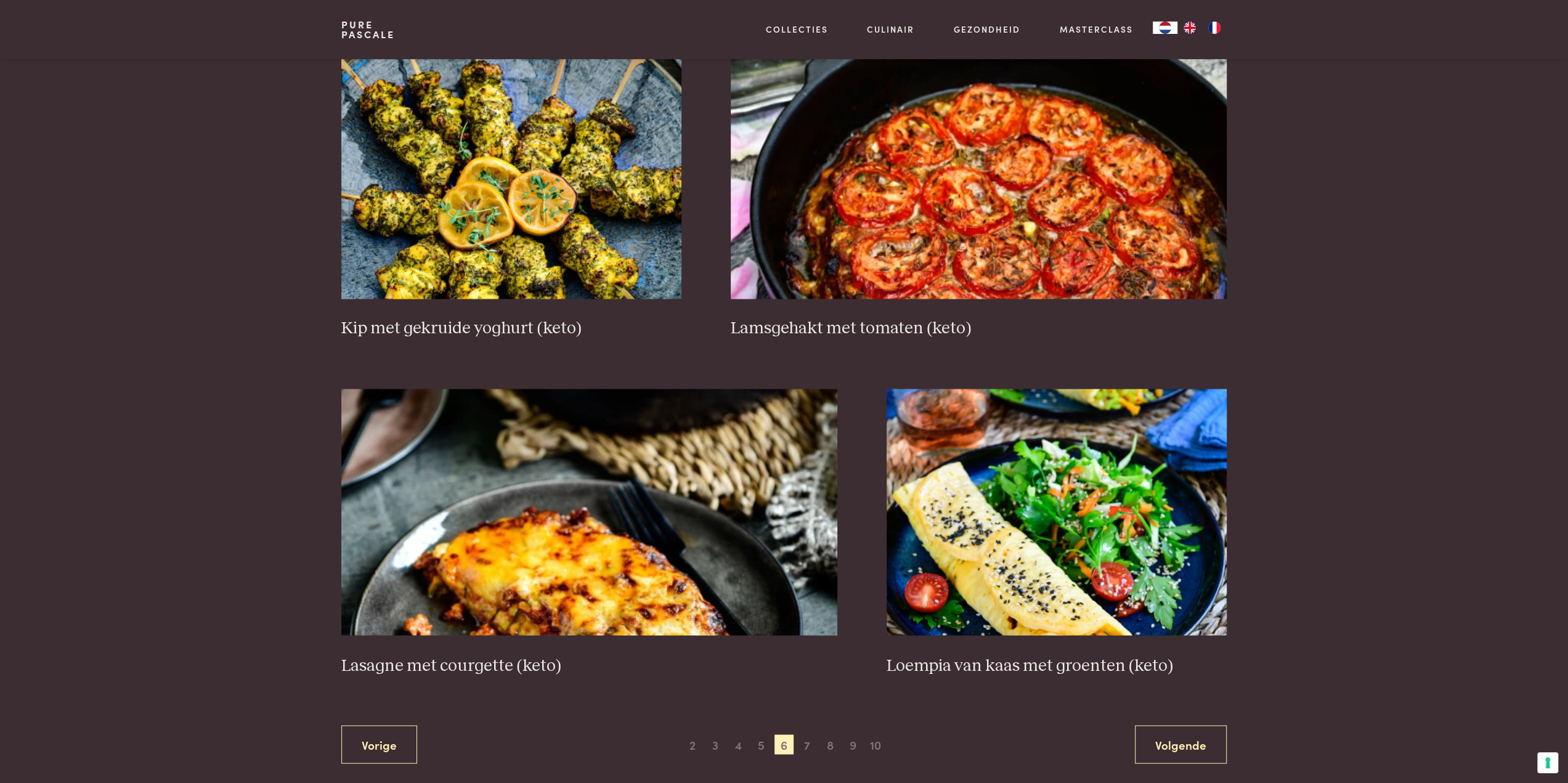
scroll to position [2069, 0]
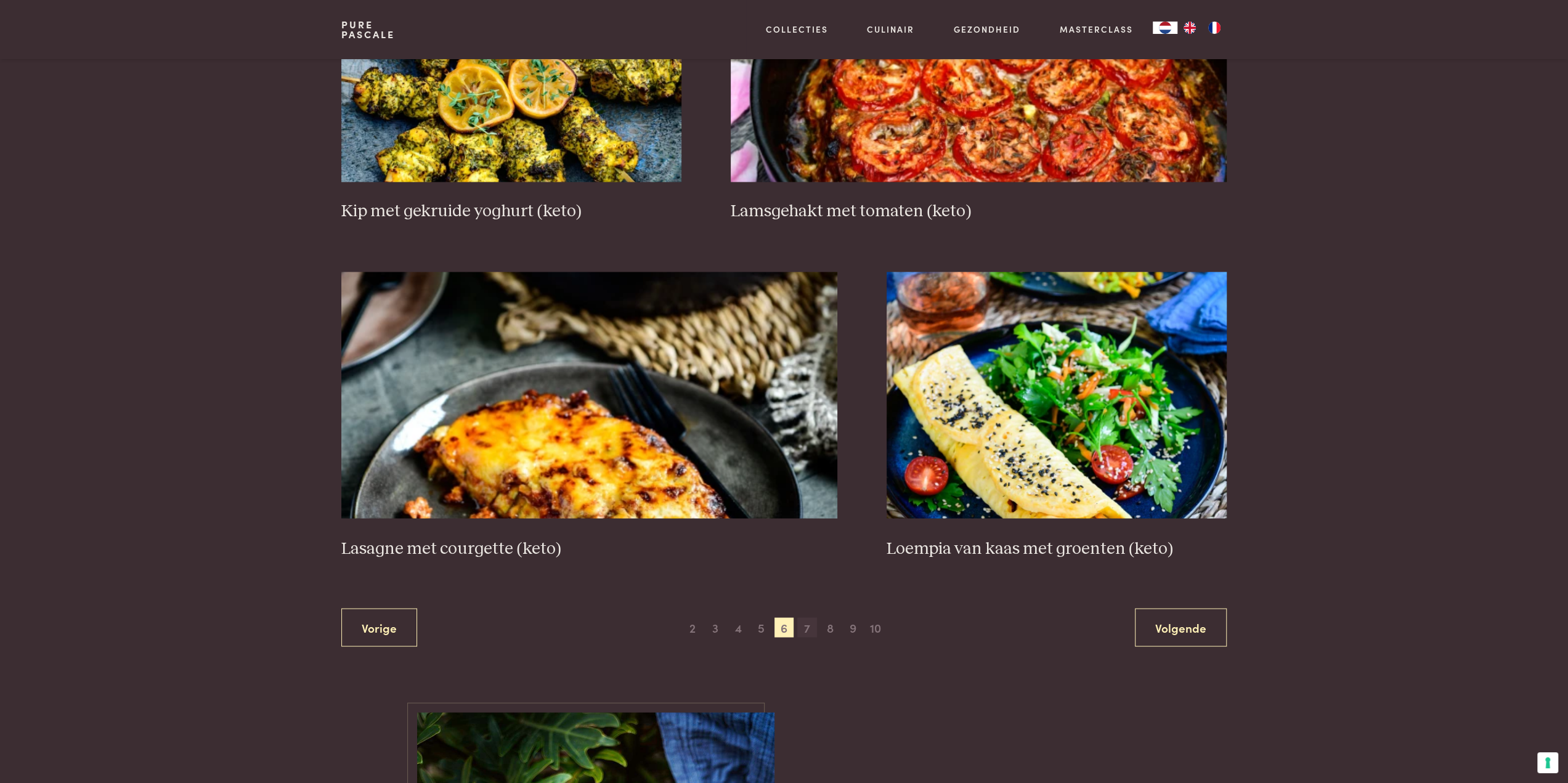
click at [802, 617] on span "7" at bounding box center [807, 627] width 20 height 20
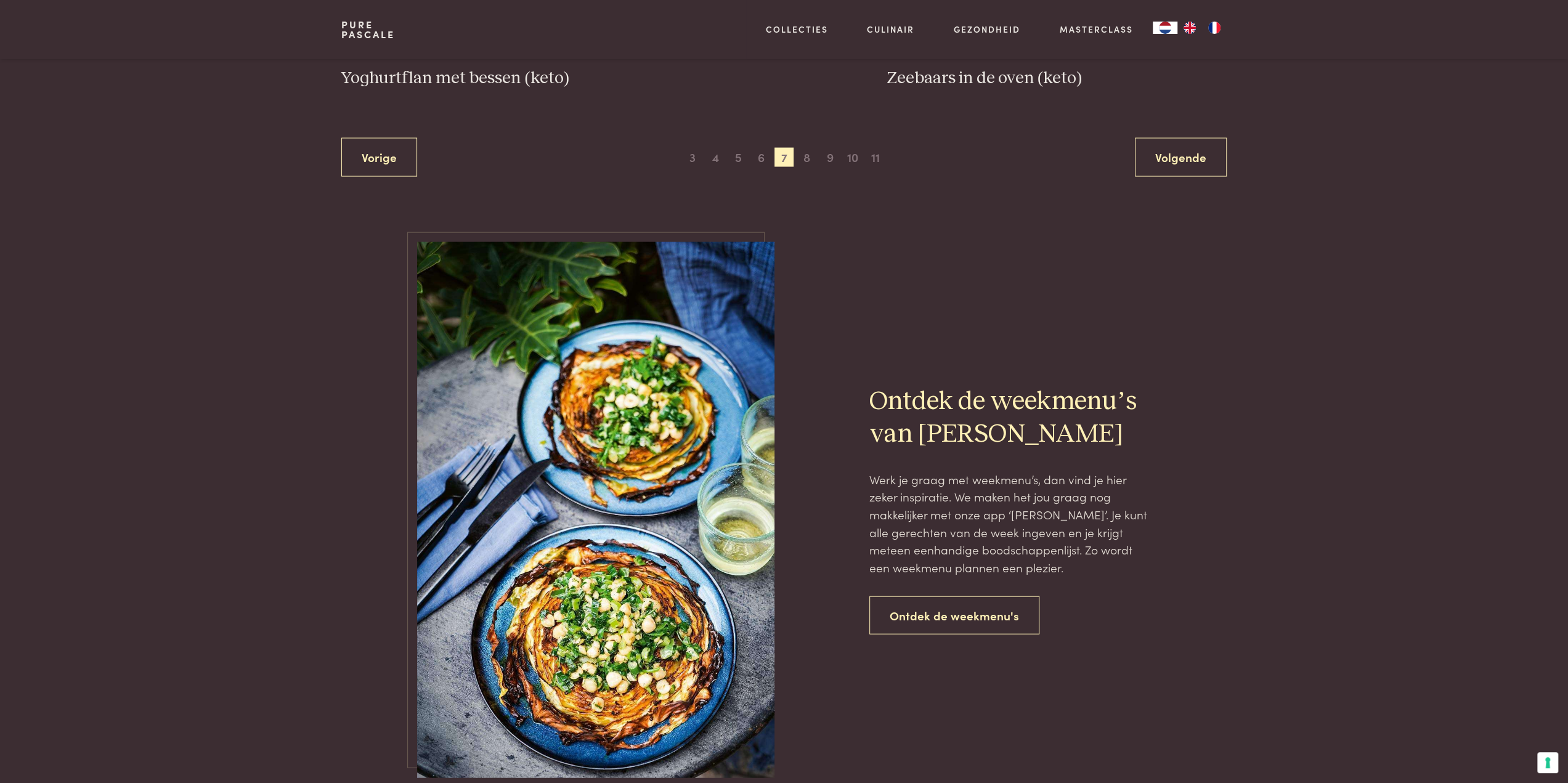
scroll to position [2439, 0]
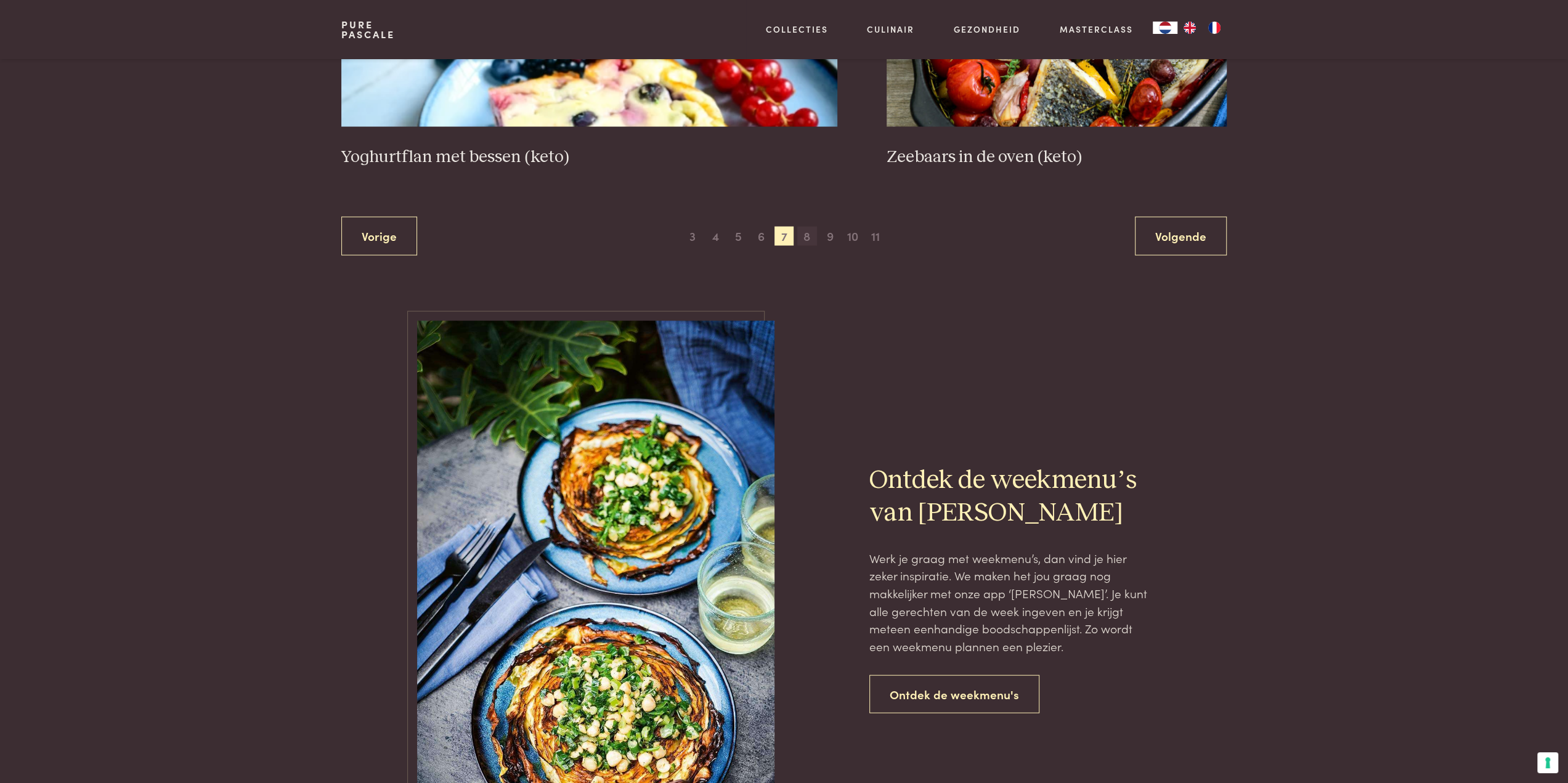
click at [806, 238] on span "8" at bounding box center [807, 236] width 20 height 20
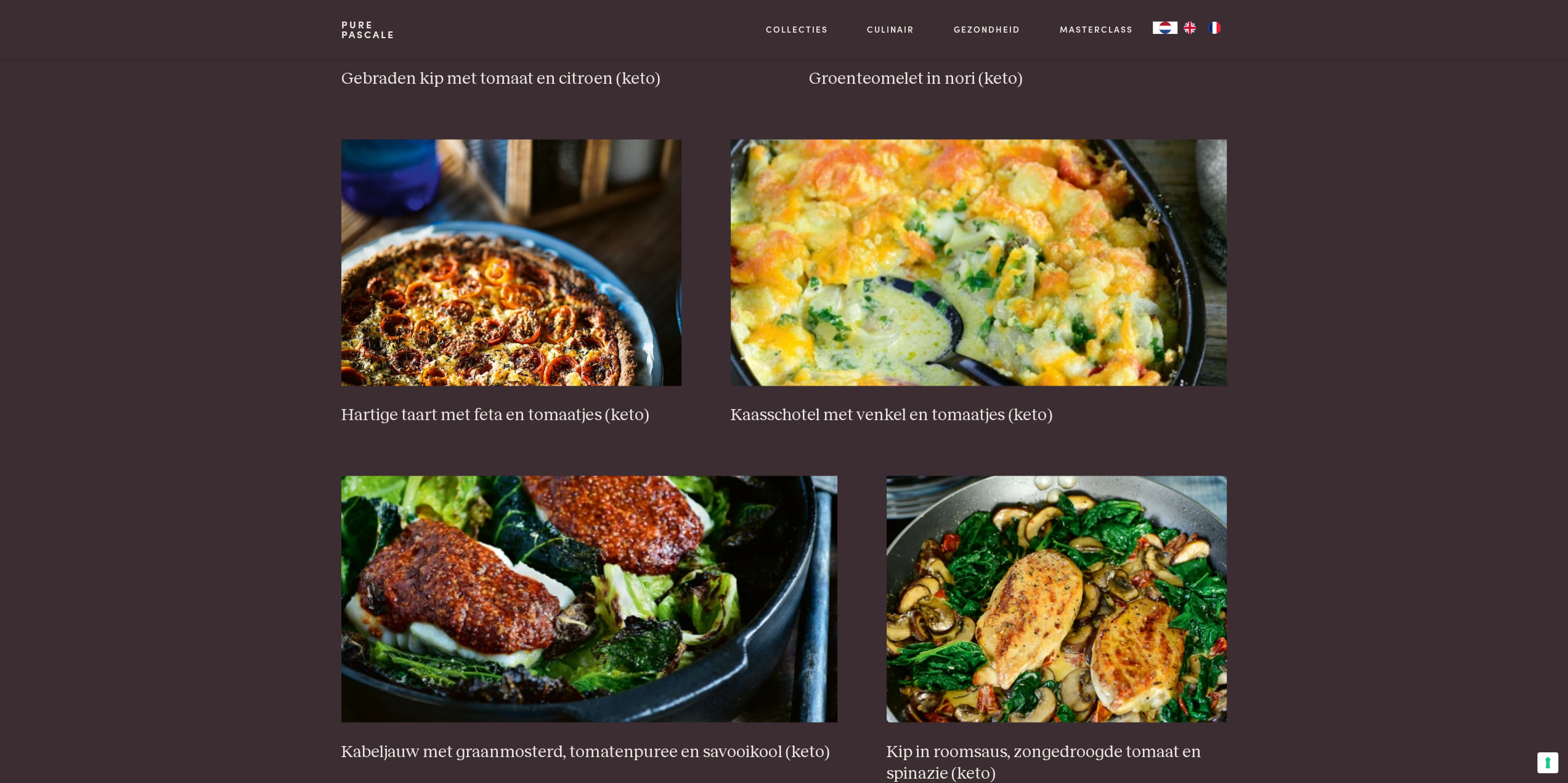
scroll to position [2007, 0]
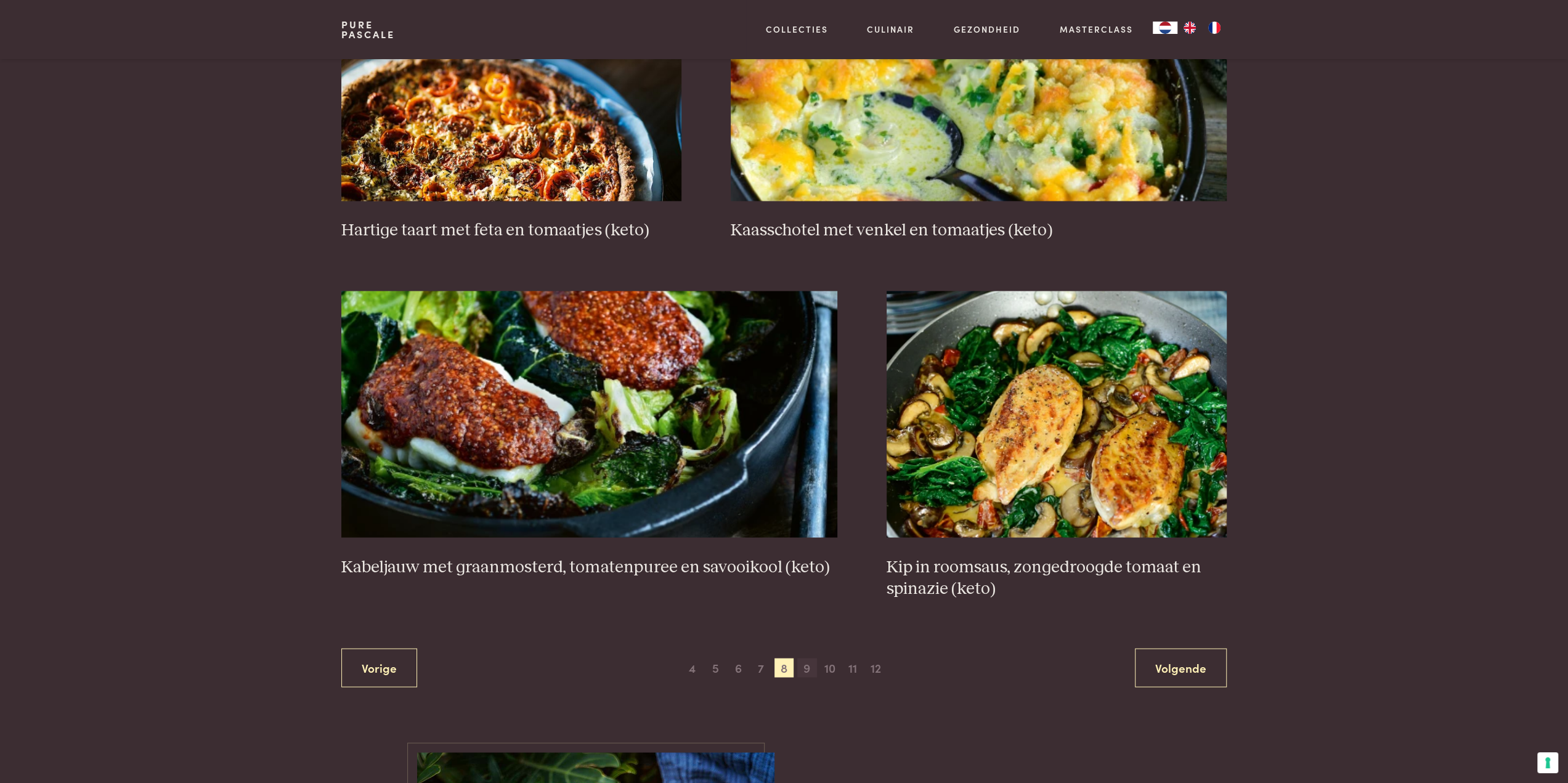
click at [810, 665] on span "9" at bounding box center [807, 668] width 20 height 20
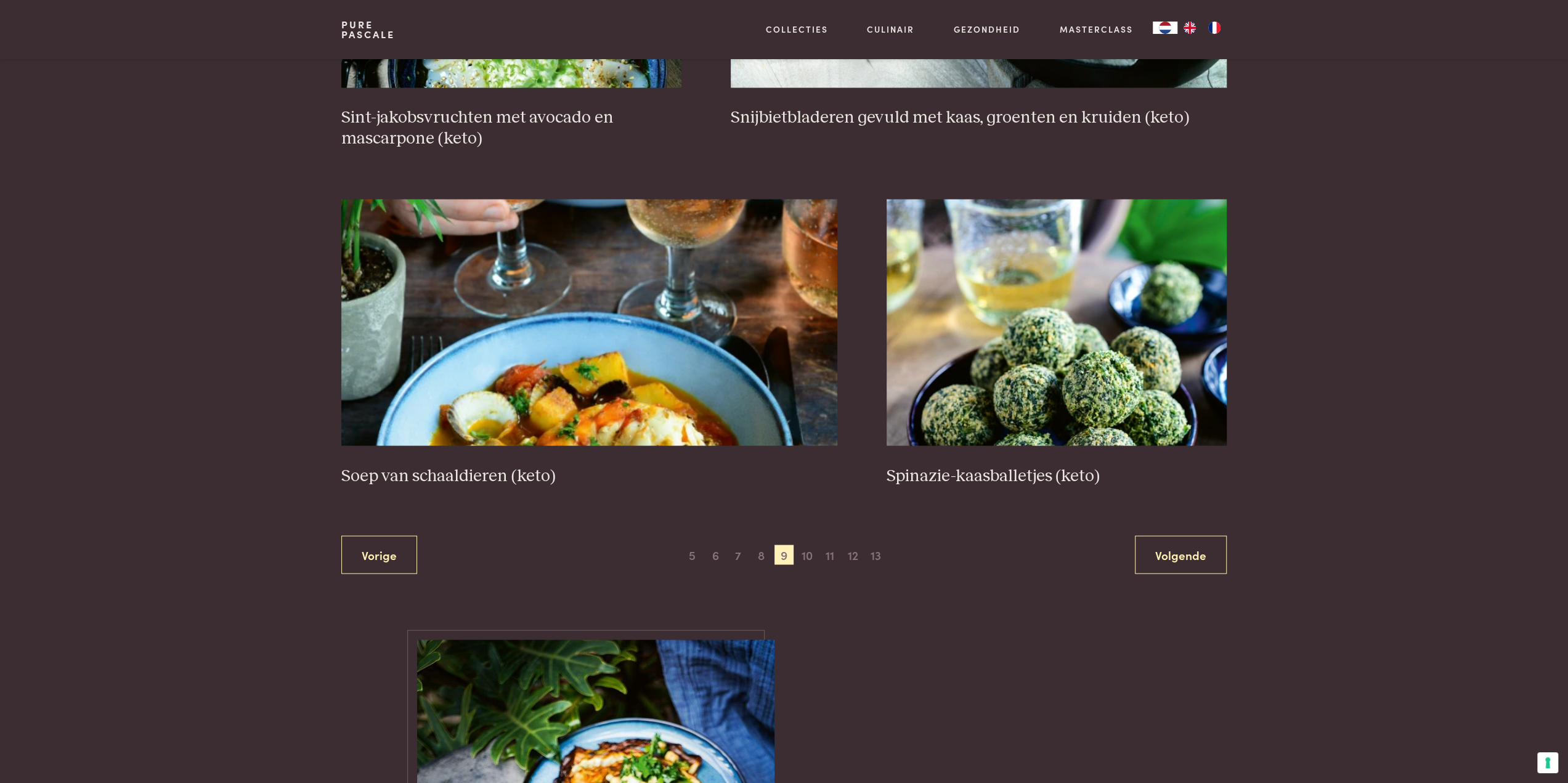
scroll to position [2254, 0]
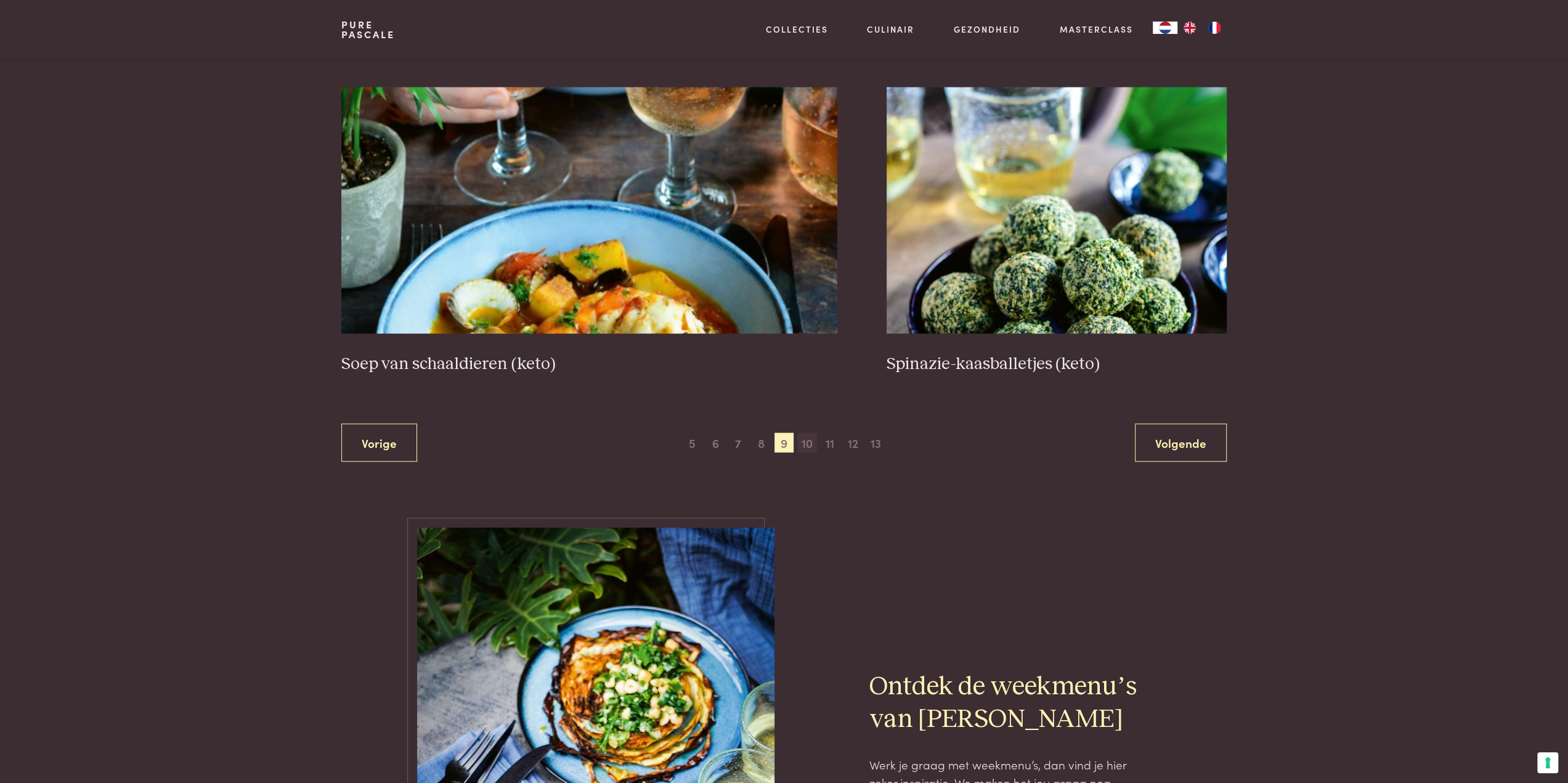
click at [814, 440] on span "10" at bounding box center [807, 442] width 20 height 20
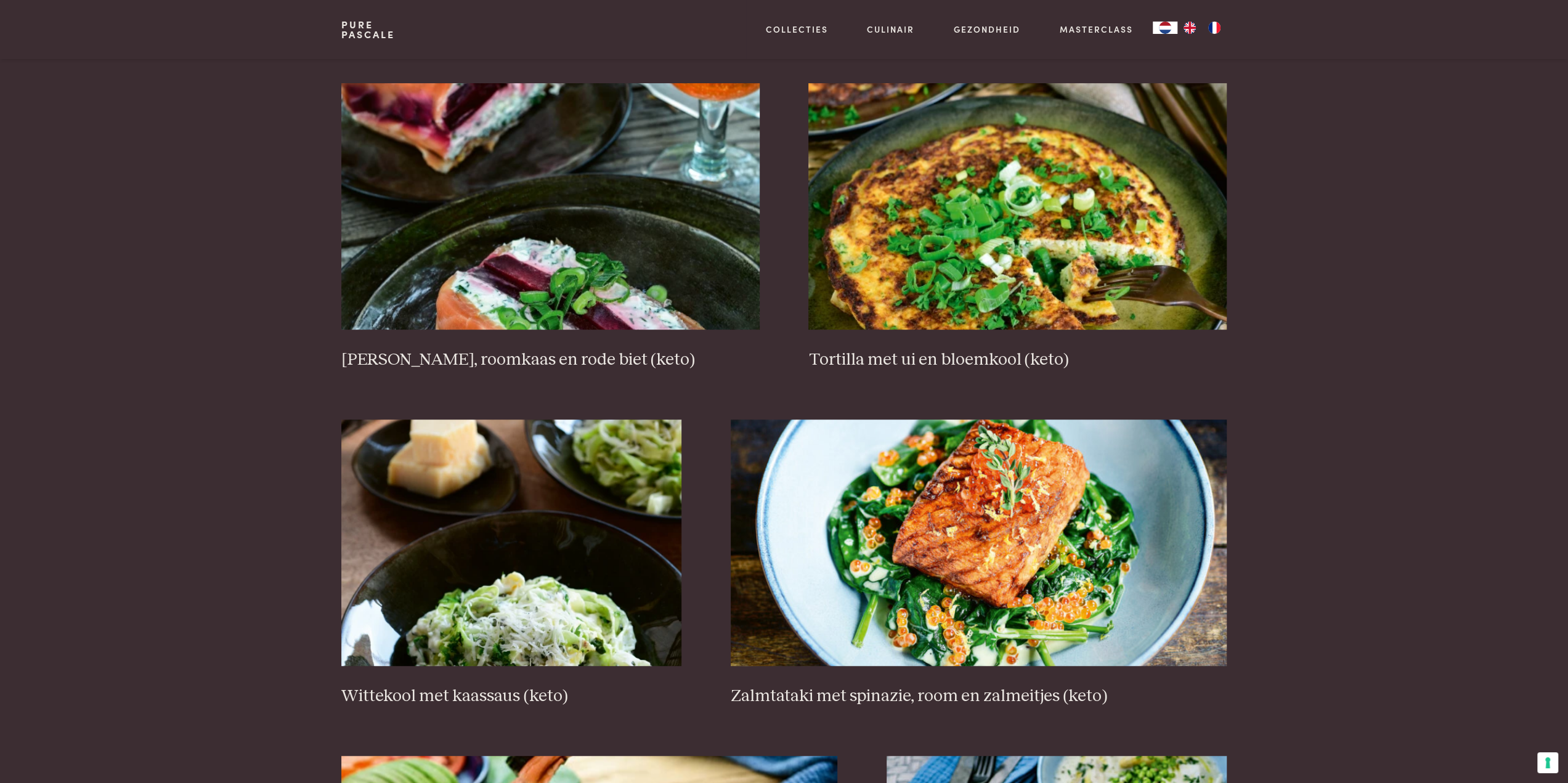
scroll to position [652, 0]
